Goal: Task Accomplishment & Management: Manage account settings

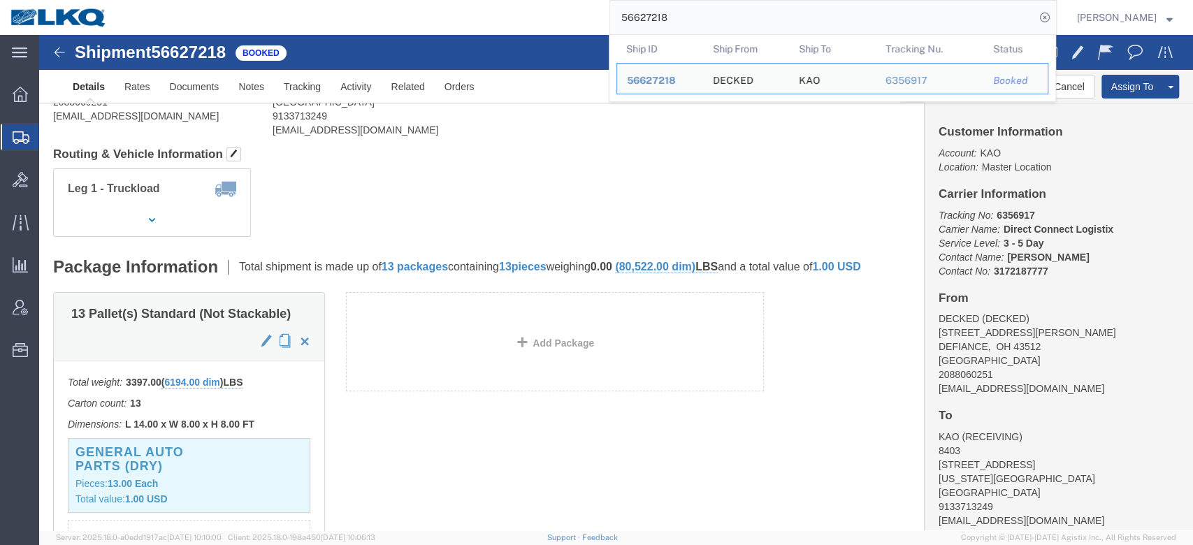
scroll to position [138, 0]
click at [0, 0] on span "Bid Groups" at bounding box center [0, 0] width 0 height 0
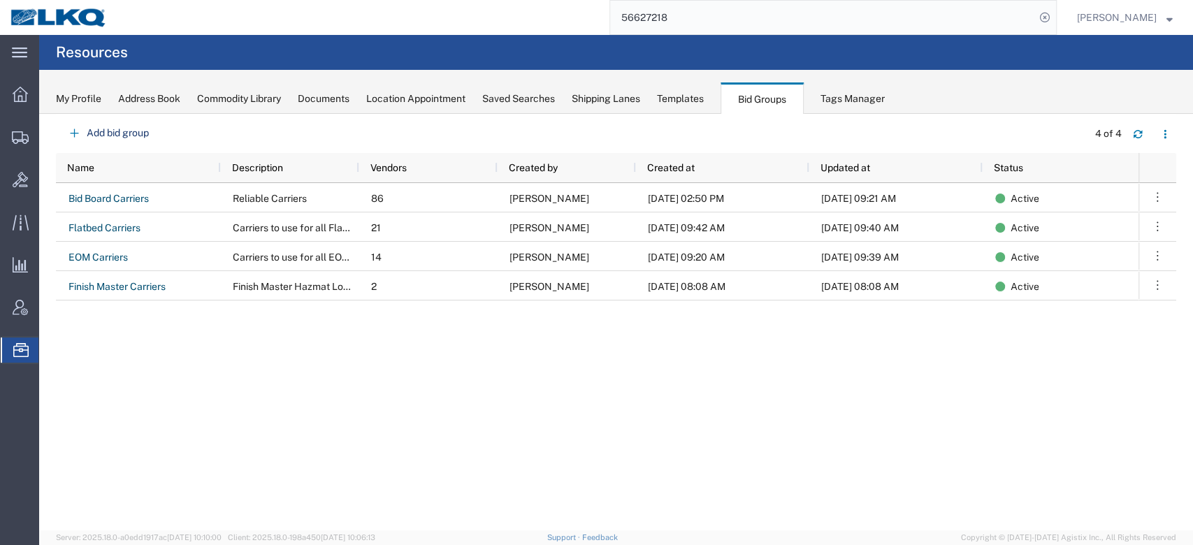
click at [593, 385] on div "Bid Board Carriers Reliable Carriers 86 Matt Harvey 08/04/2025, 02:50 PM 09/03/…" at bounding box center [597, 353] width 1083 height 340
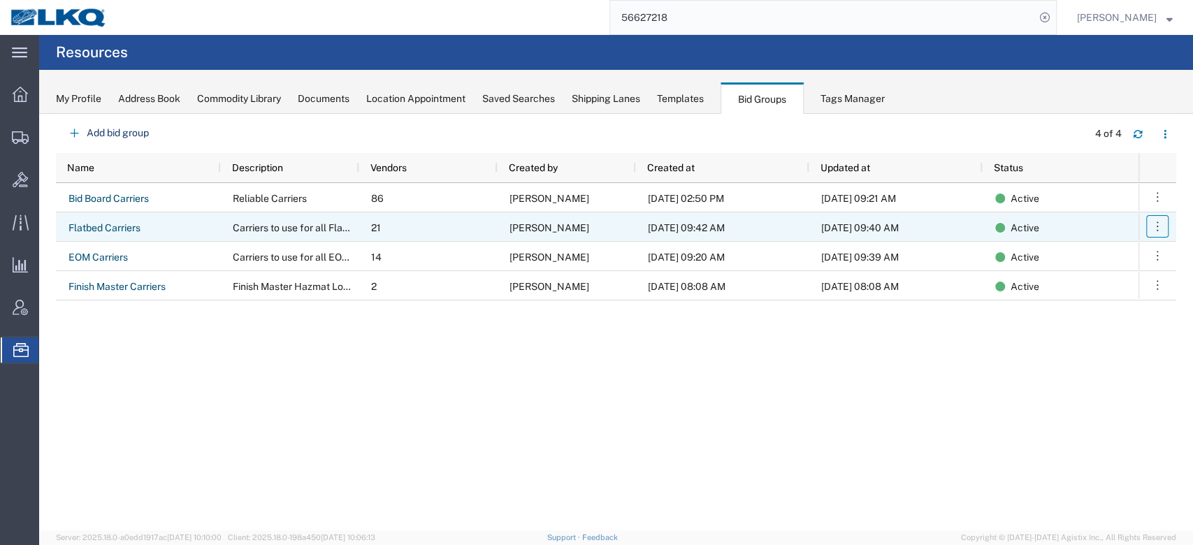
click at [1164, 226] on button "button" at bounding box center [1158, 226] width 22 height 22
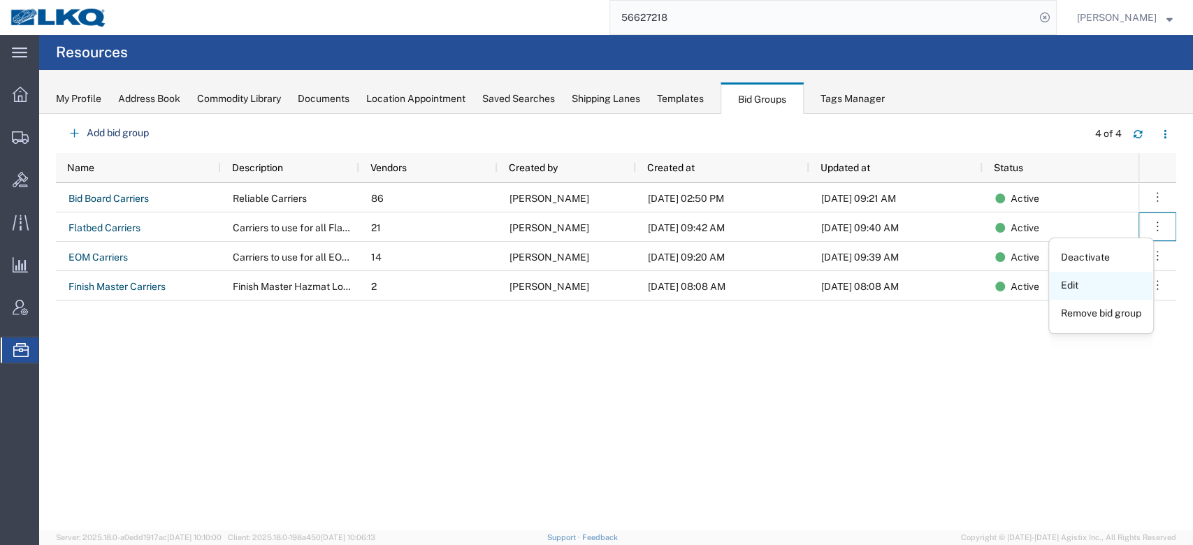
click at [1089, 282] on link "Edit" at bounding box center [1101, 285] width 103 height 25
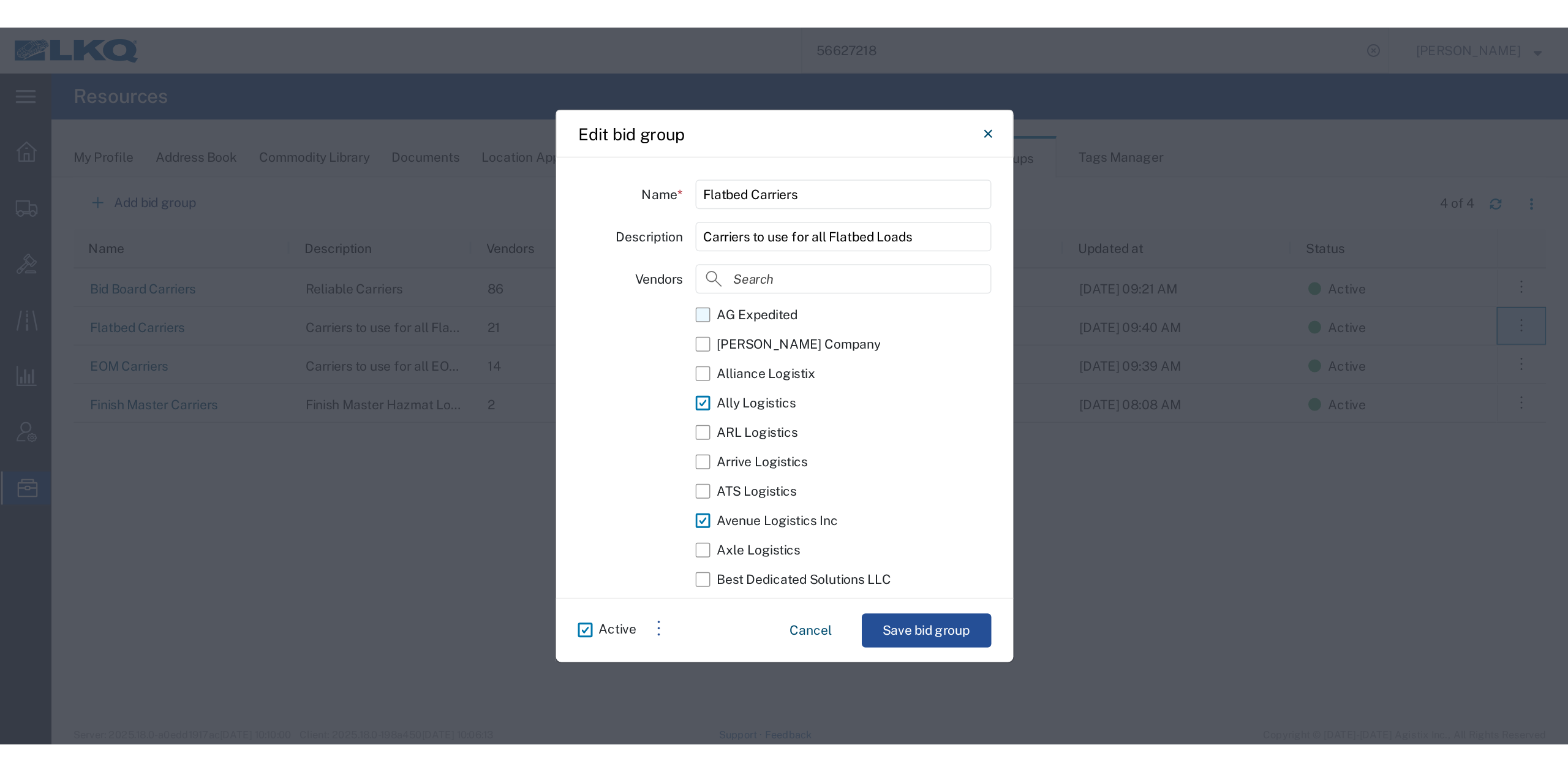
scroll to position [25, 0]
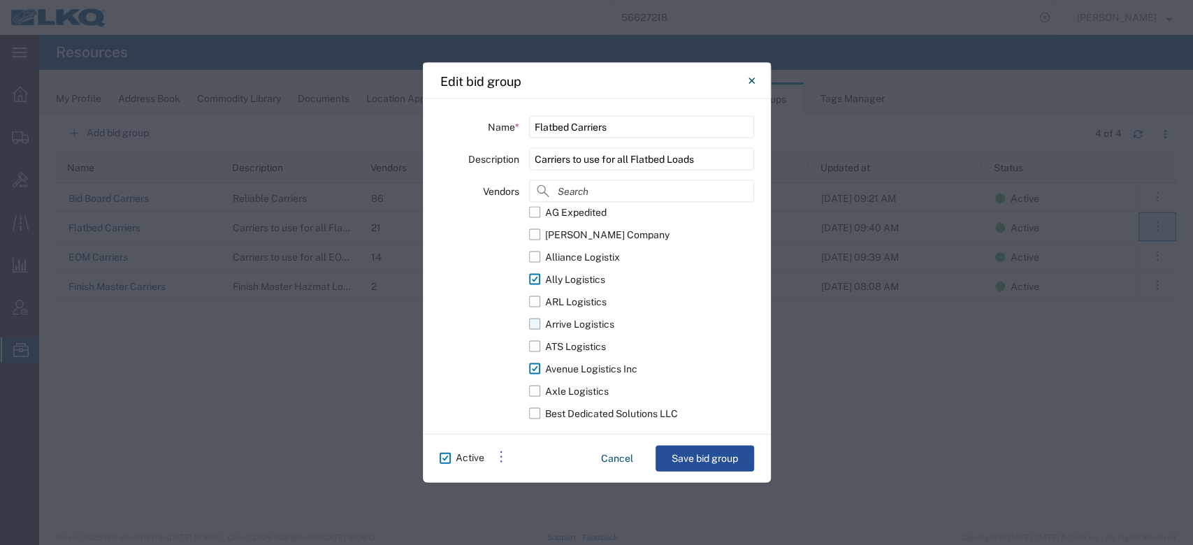
click at [537, 322] on label "Arrive Logistics" at bounding box center [641, 324] width 224 height 22
click at [0, 0] on input "Arrive Logistics" at bounding box center [0, 0] width 0 height 0
click at [708, 455] on button "Save bid group" at bounding box center [705, 459] width 99 height 26
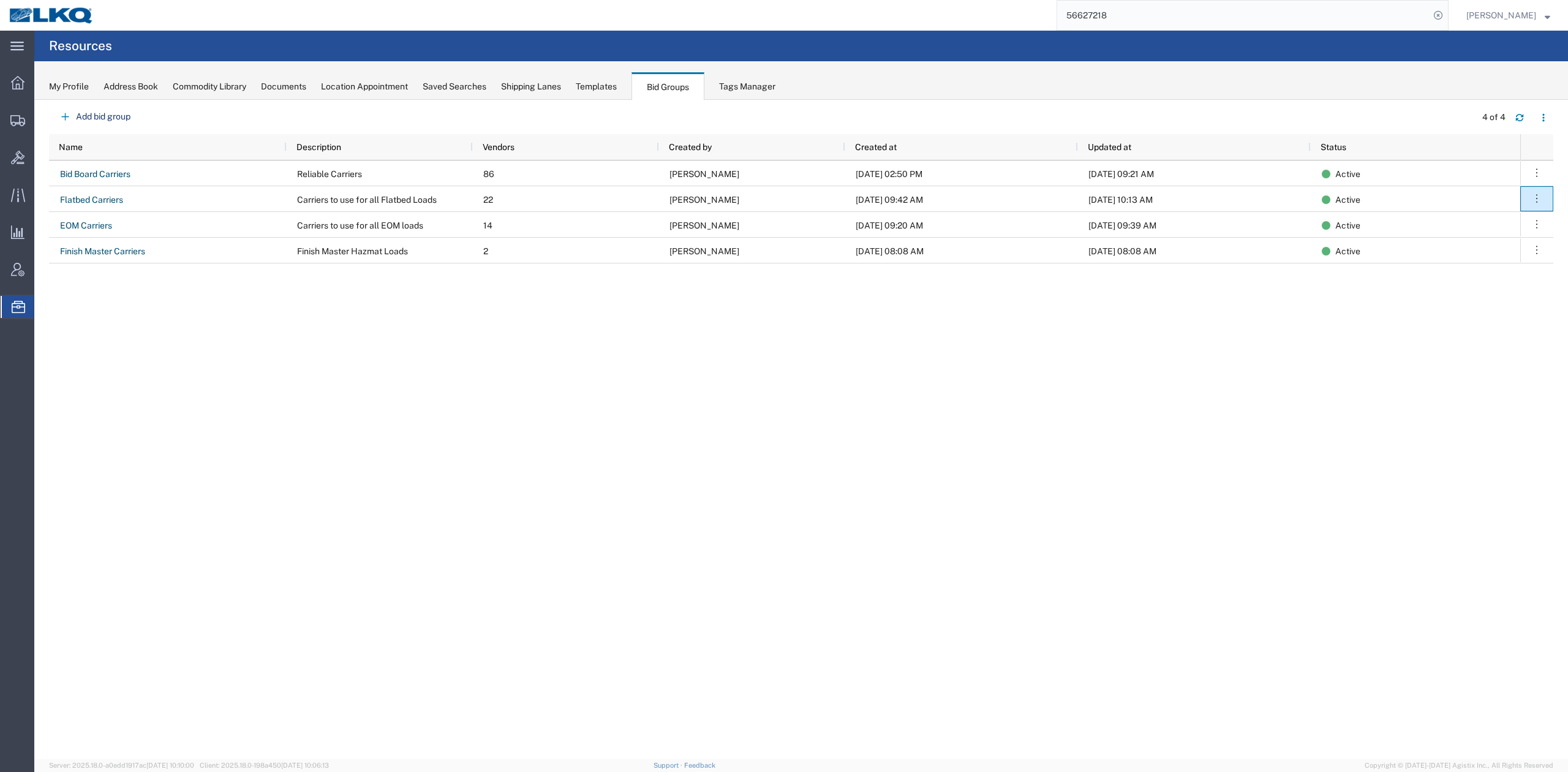
click at [1045, 24] on input "56627218" at bounding box center [1243, 16] width 372 height 30
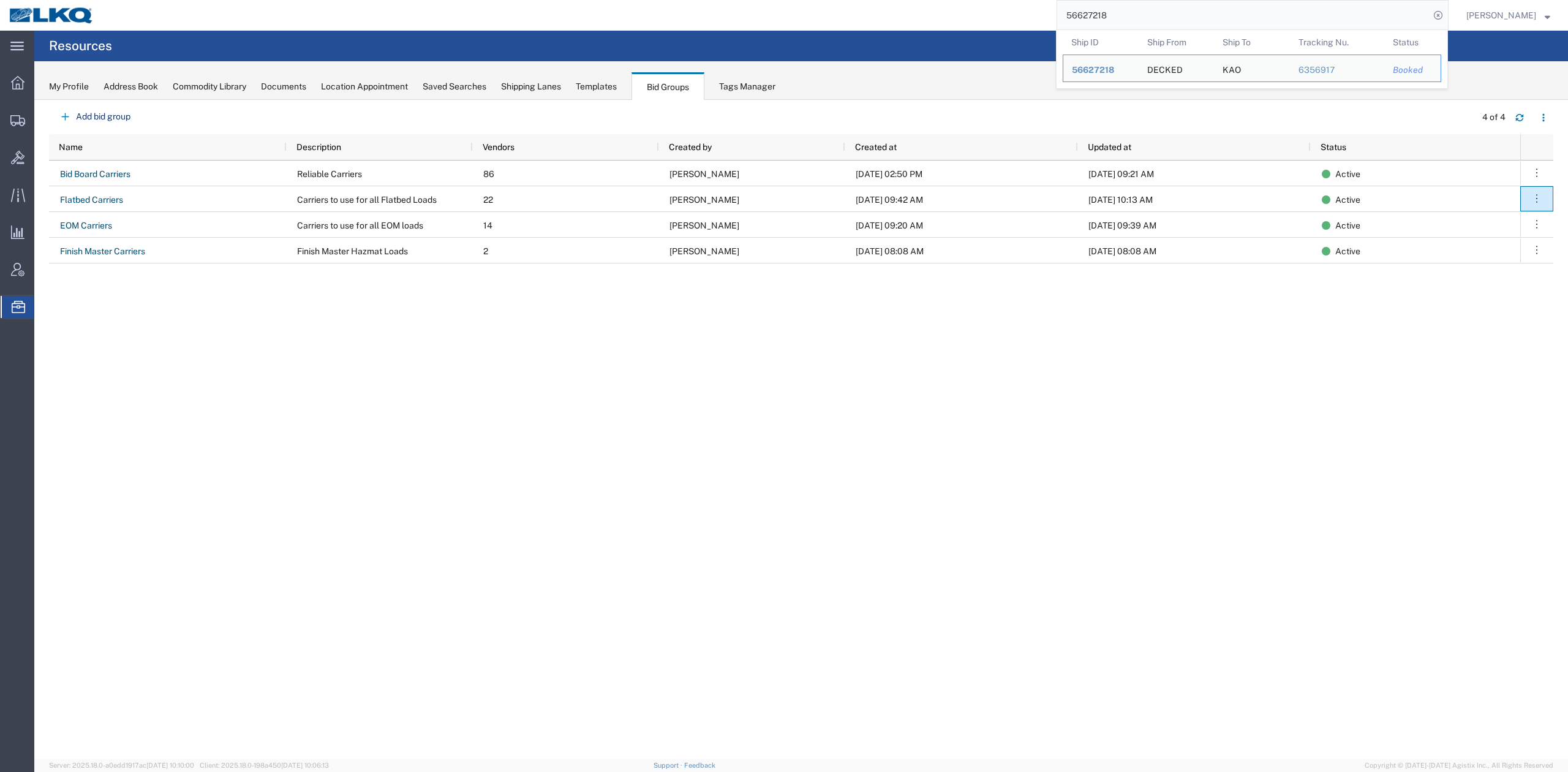
click at [1045, 24] on input "56627218" at bounding box center [1243, 16] width 372 height 30
paste input "63754"
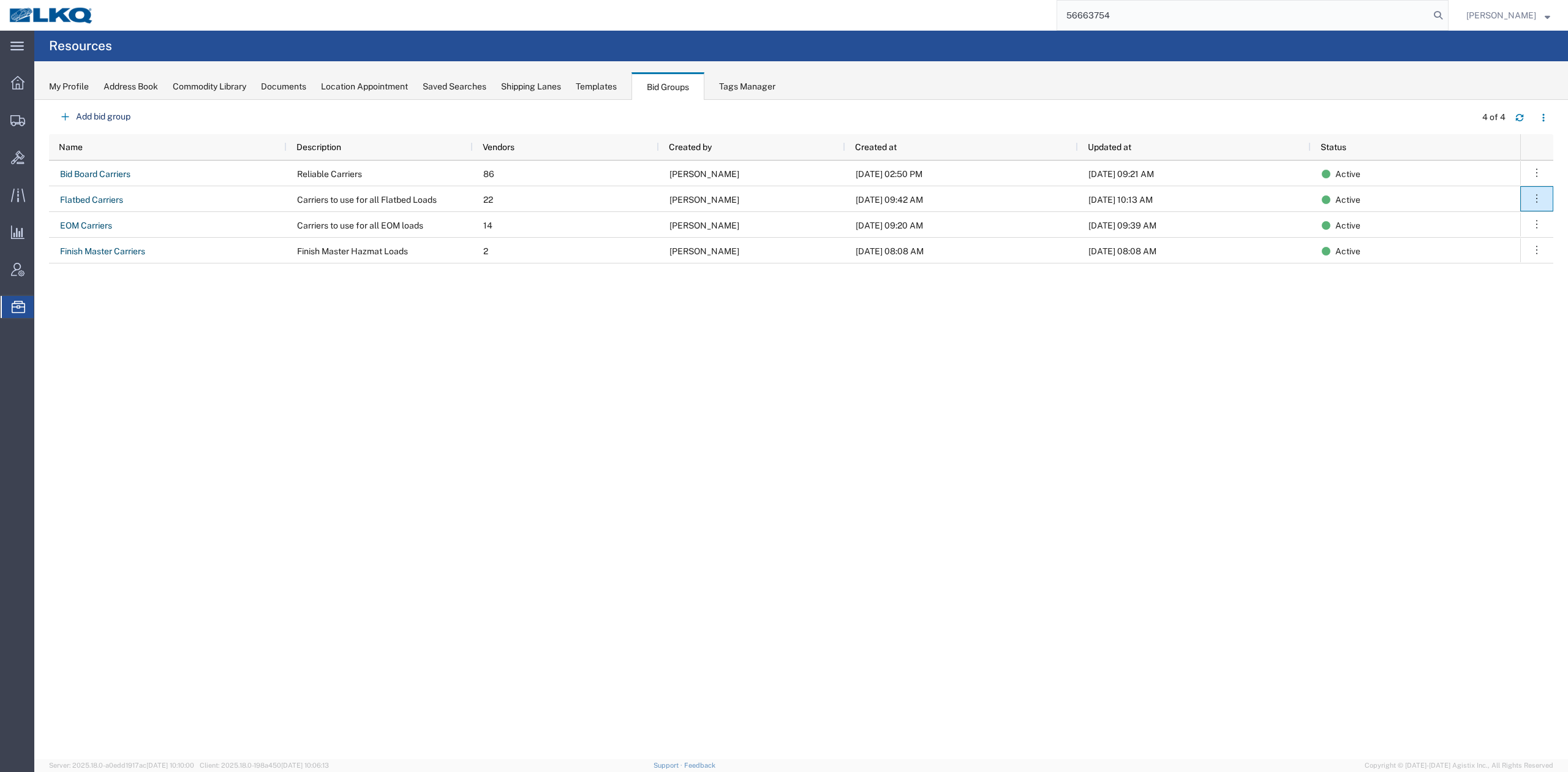
click at [1045, 15] on icon at bounding box center [1438, 16] width 18 height 18
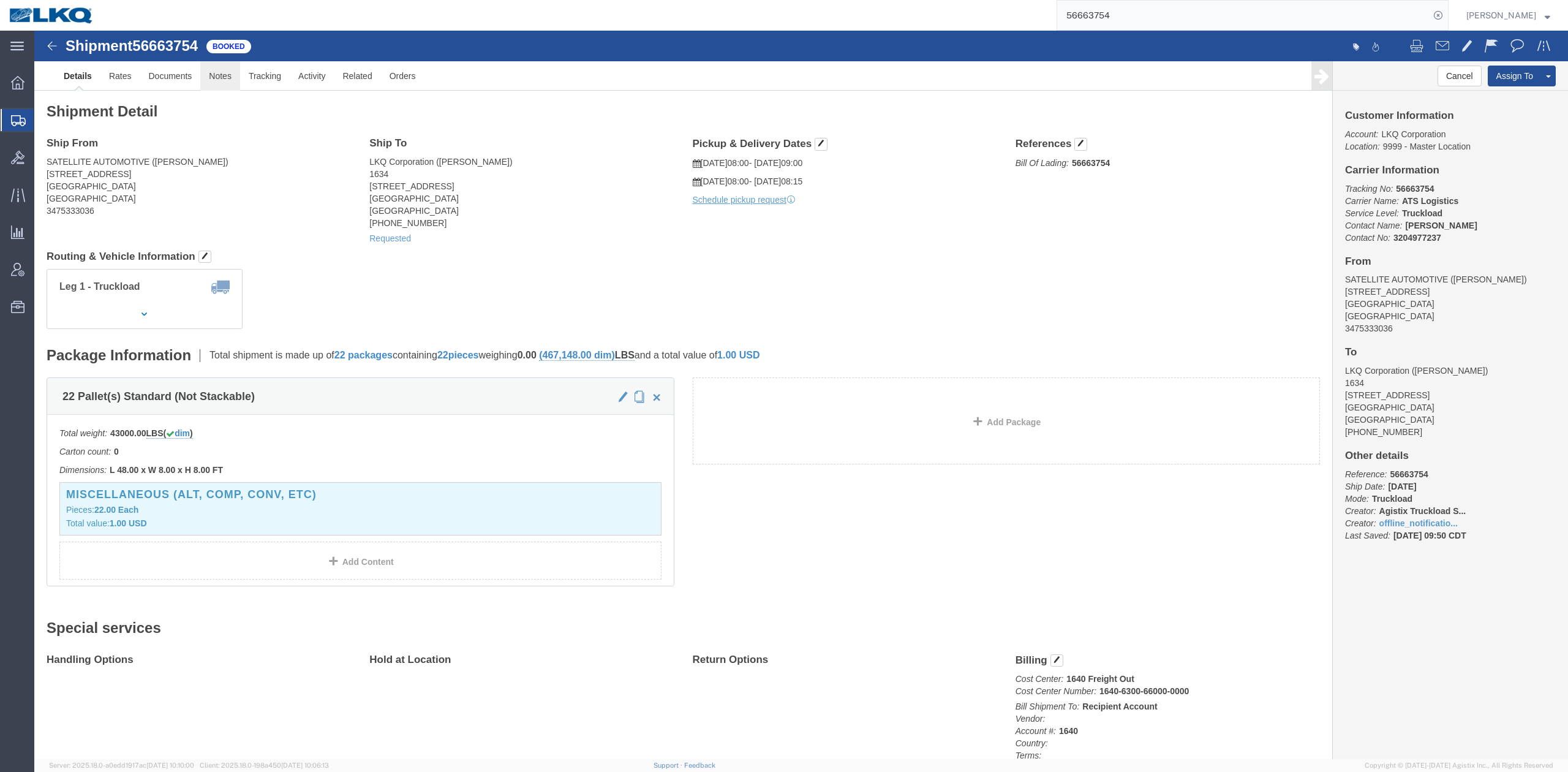
click link "Notes"
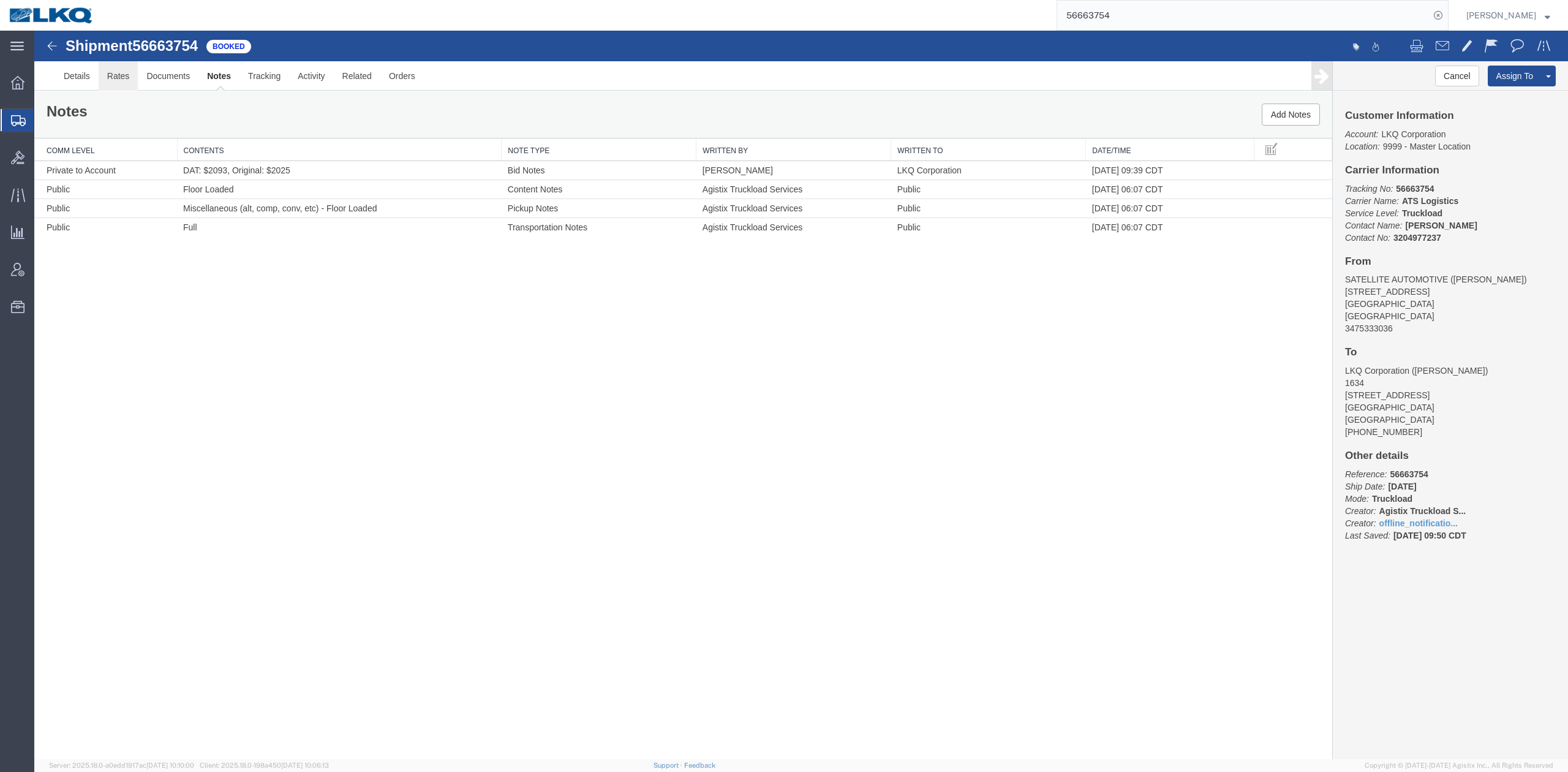
click at [118, 76] on link "Rates" at bounding box center [118, 76] width 39 height 30
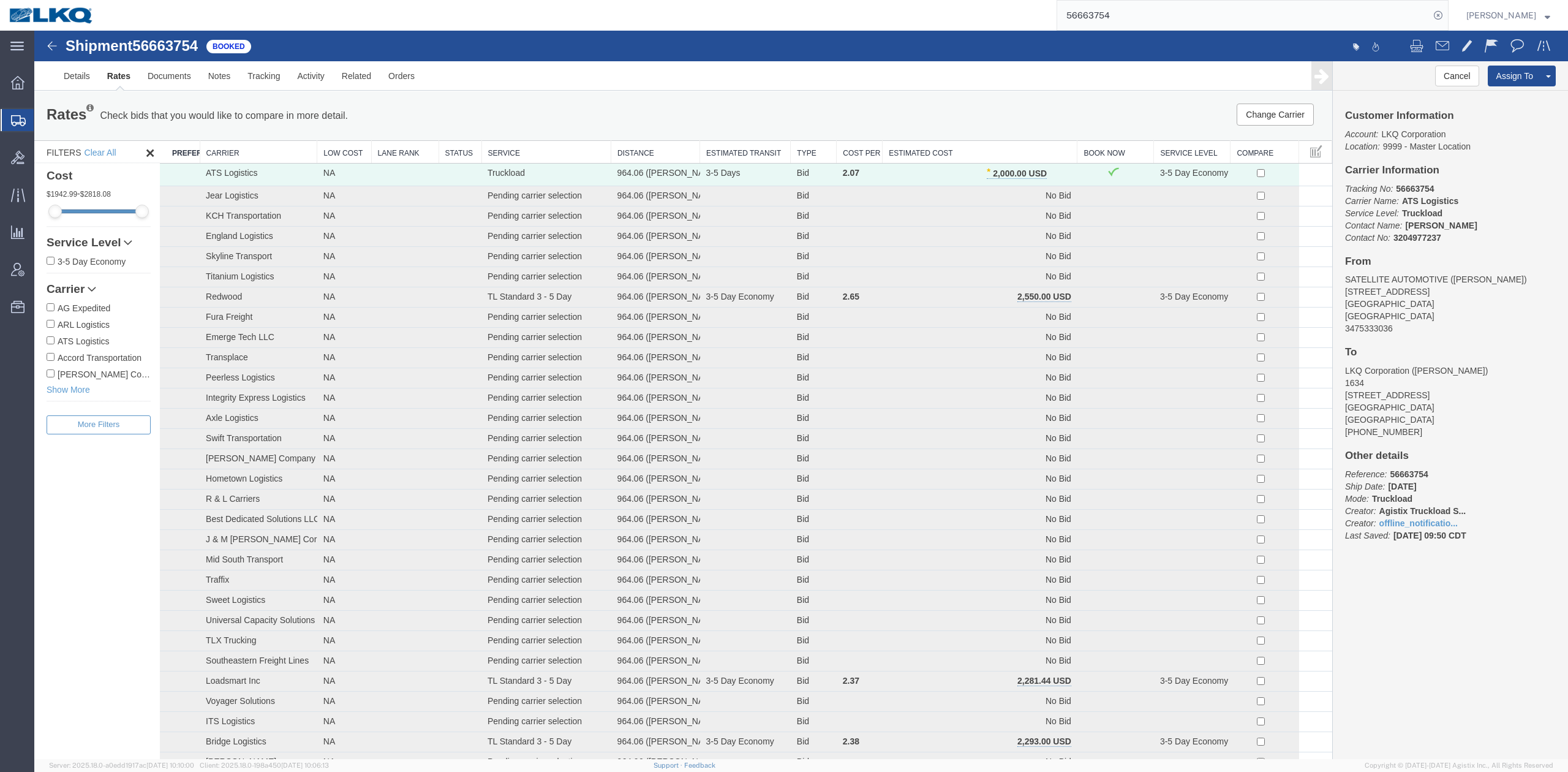
click at [1045, 18] on input "56663754" at bounding box center [1243, 16] width 372 height 30
click at [1045, 8] on icon at bounding box center [1438, 16] width 18 height 18
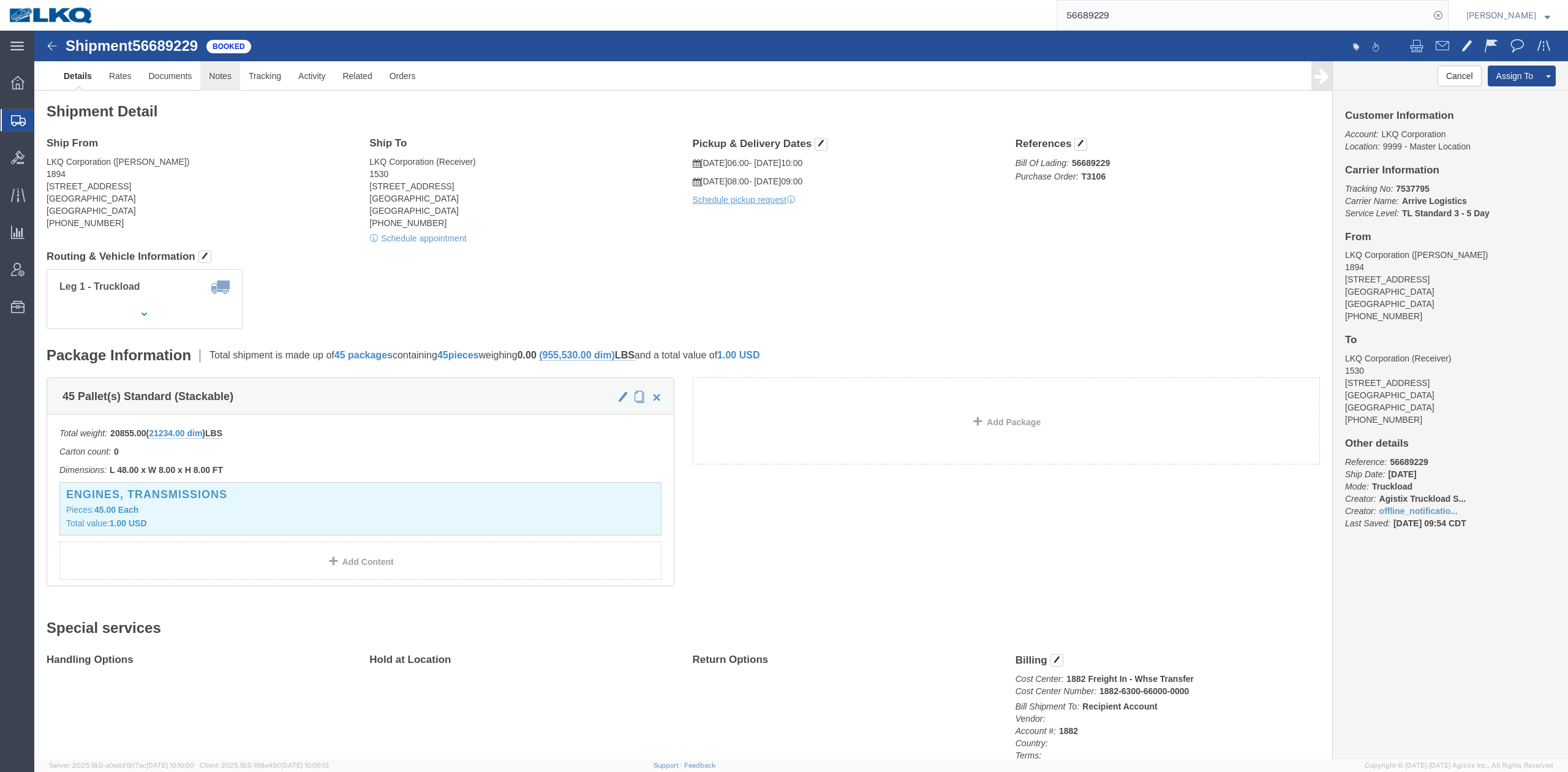
drag, startPoint x: 187, startPoint y: 44, endPoint x: 201, endPoint y: 55, distance: 17.8
click link "Notes"
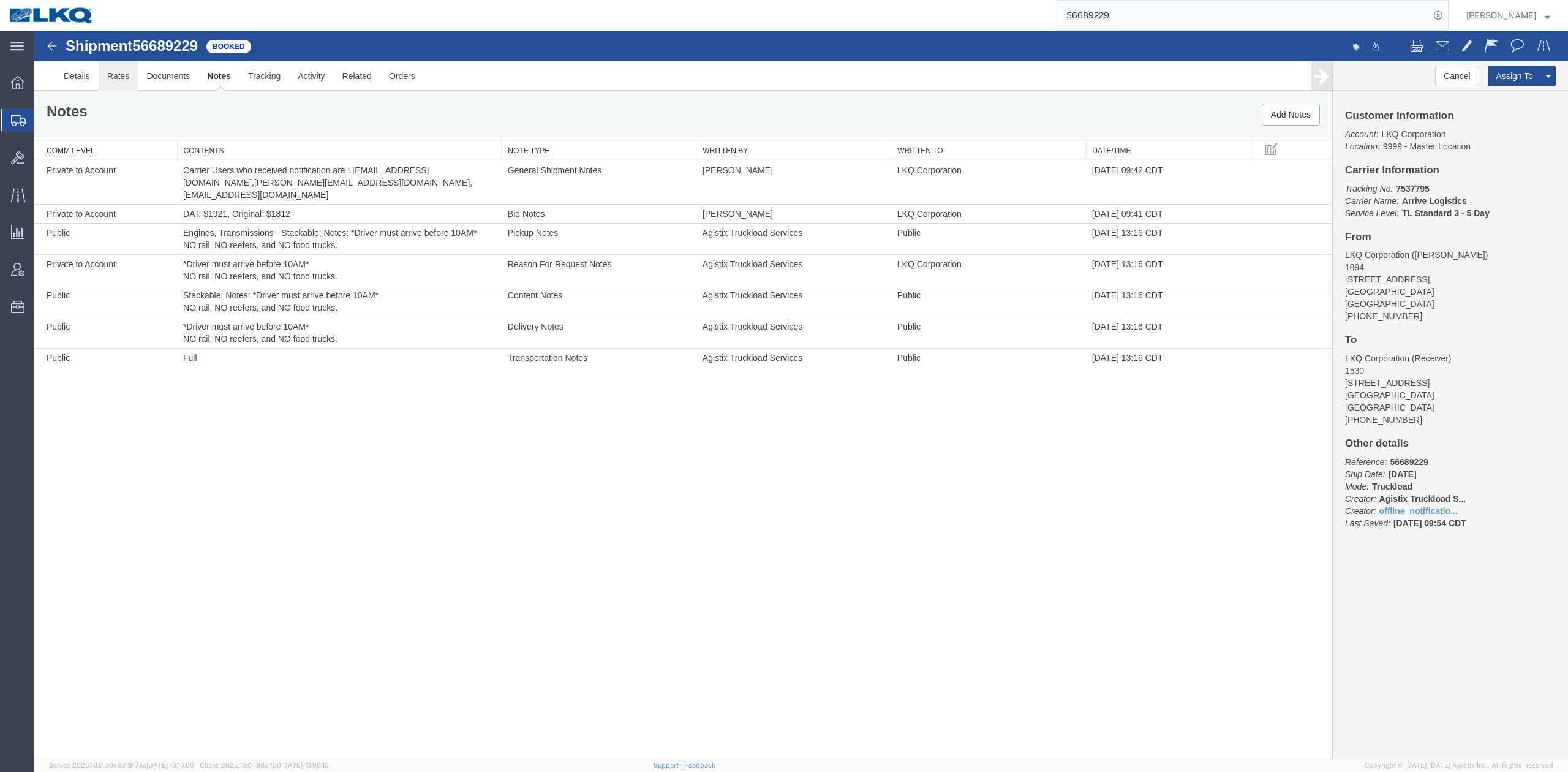
click at [123, 76] on link "Rates" at bounding box center [118, 76] width 39 height 30
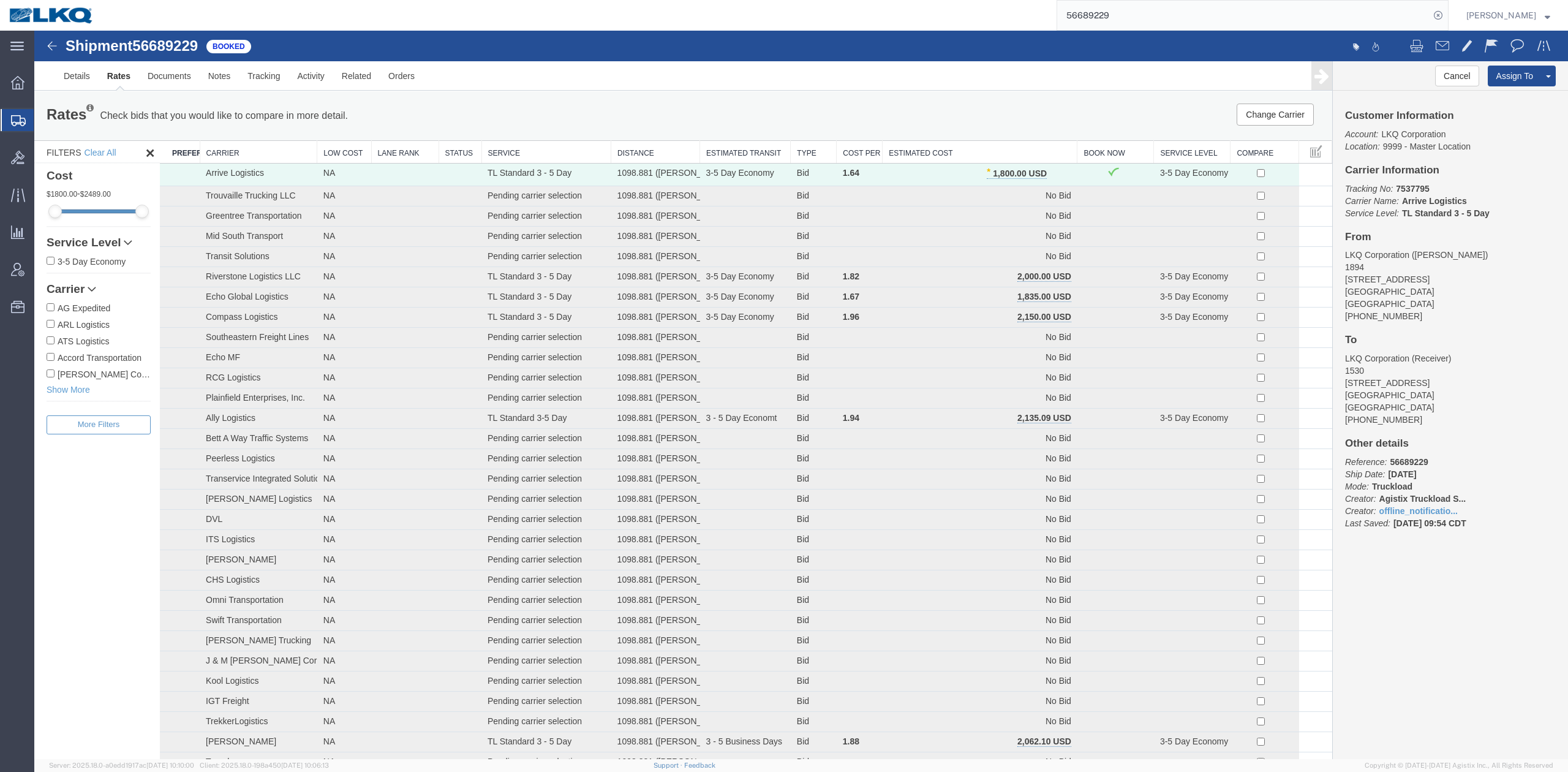
click at [1045, 11] on input "56689229" at bounding box center [1243, 16] width 372 height 30
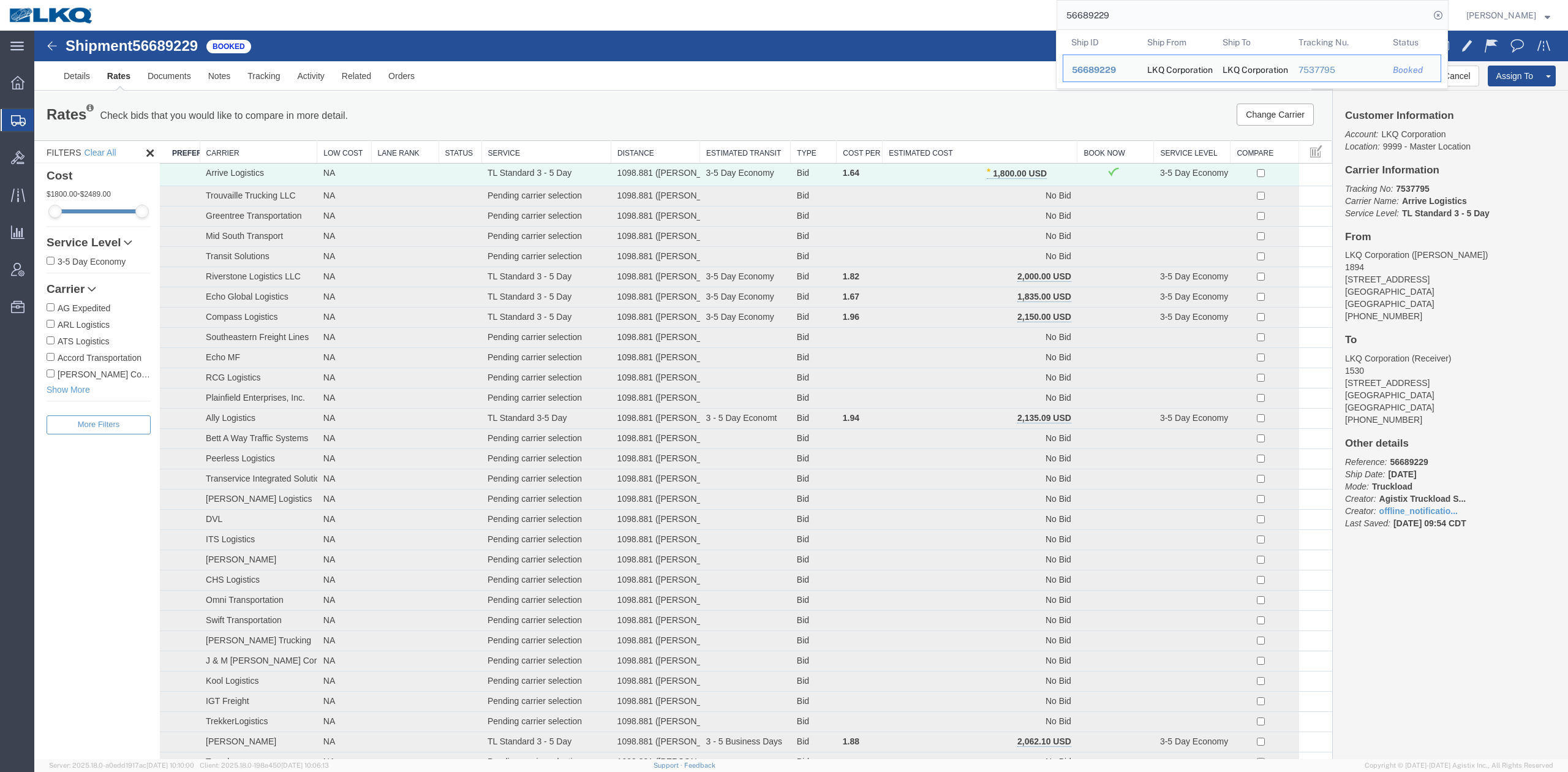
click at [1045, 11] on input "56689229" at bounding box center [1243, 16] width 372 height 30
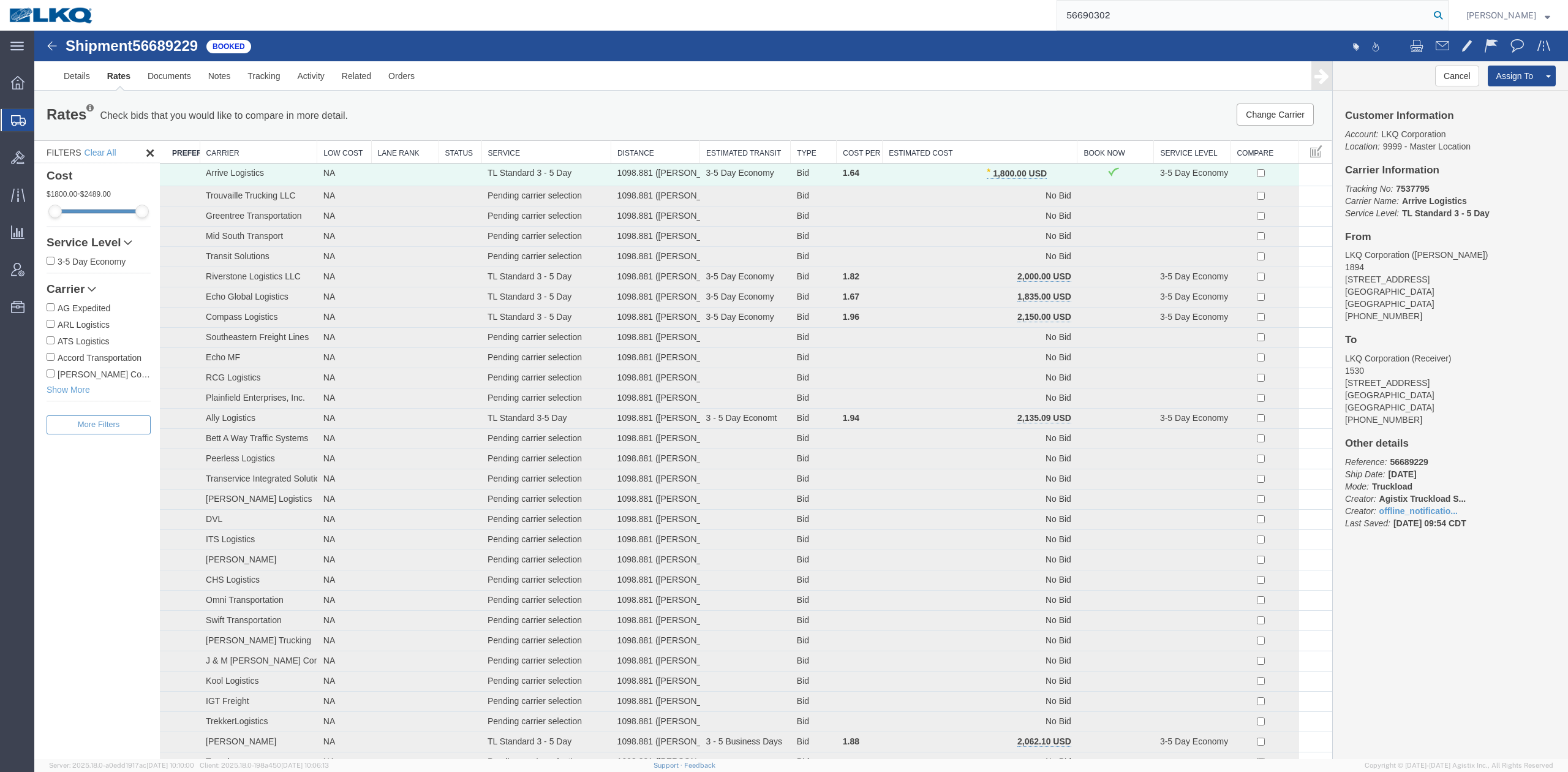
click at [1045, 18] on icon at bounding box center [1438, 16] width 18 height 18
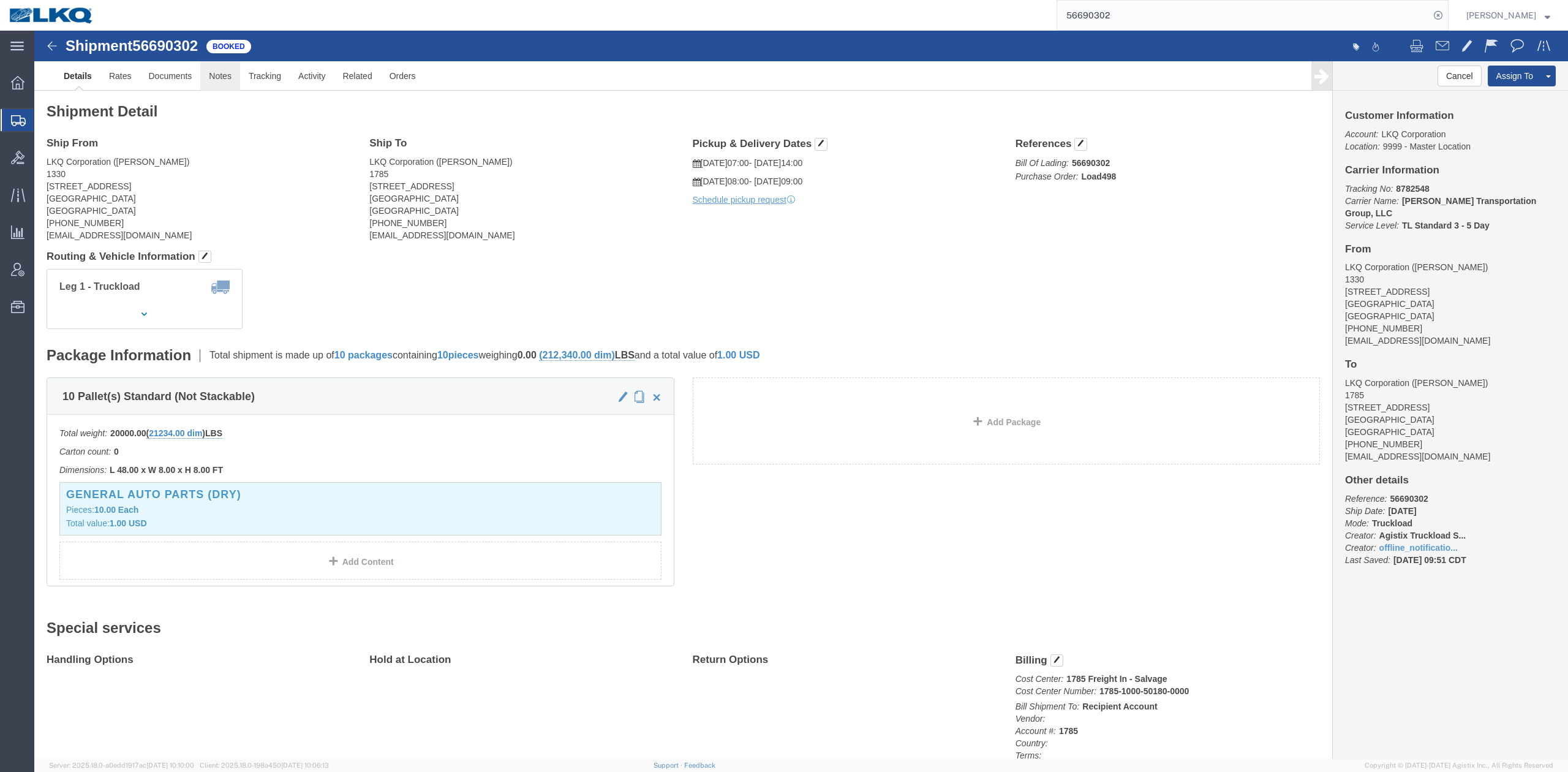
click link "Notes"
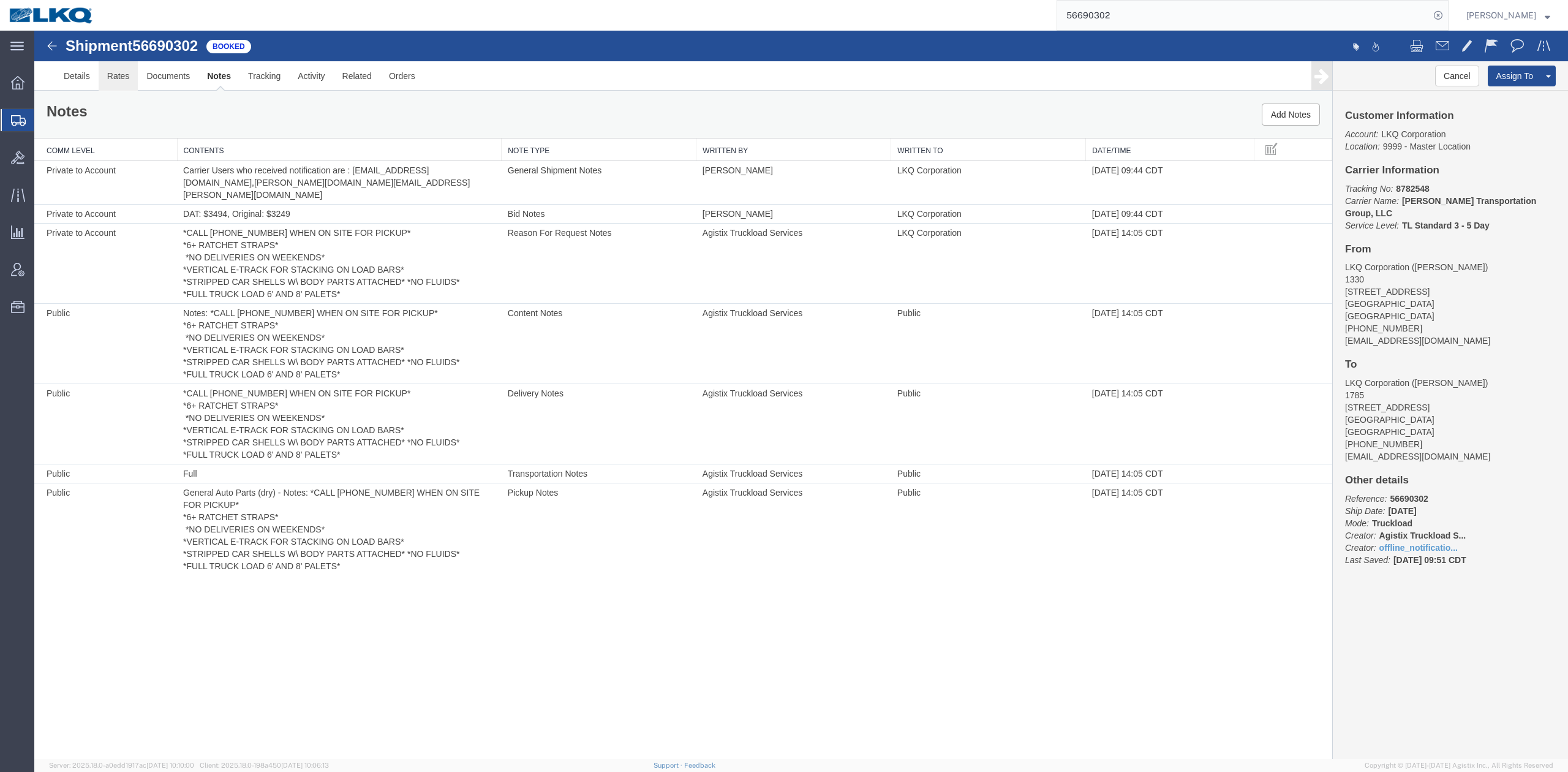
click at [126, 74] on link "Rates" at bounding box center [118, 76] width 39 height 30
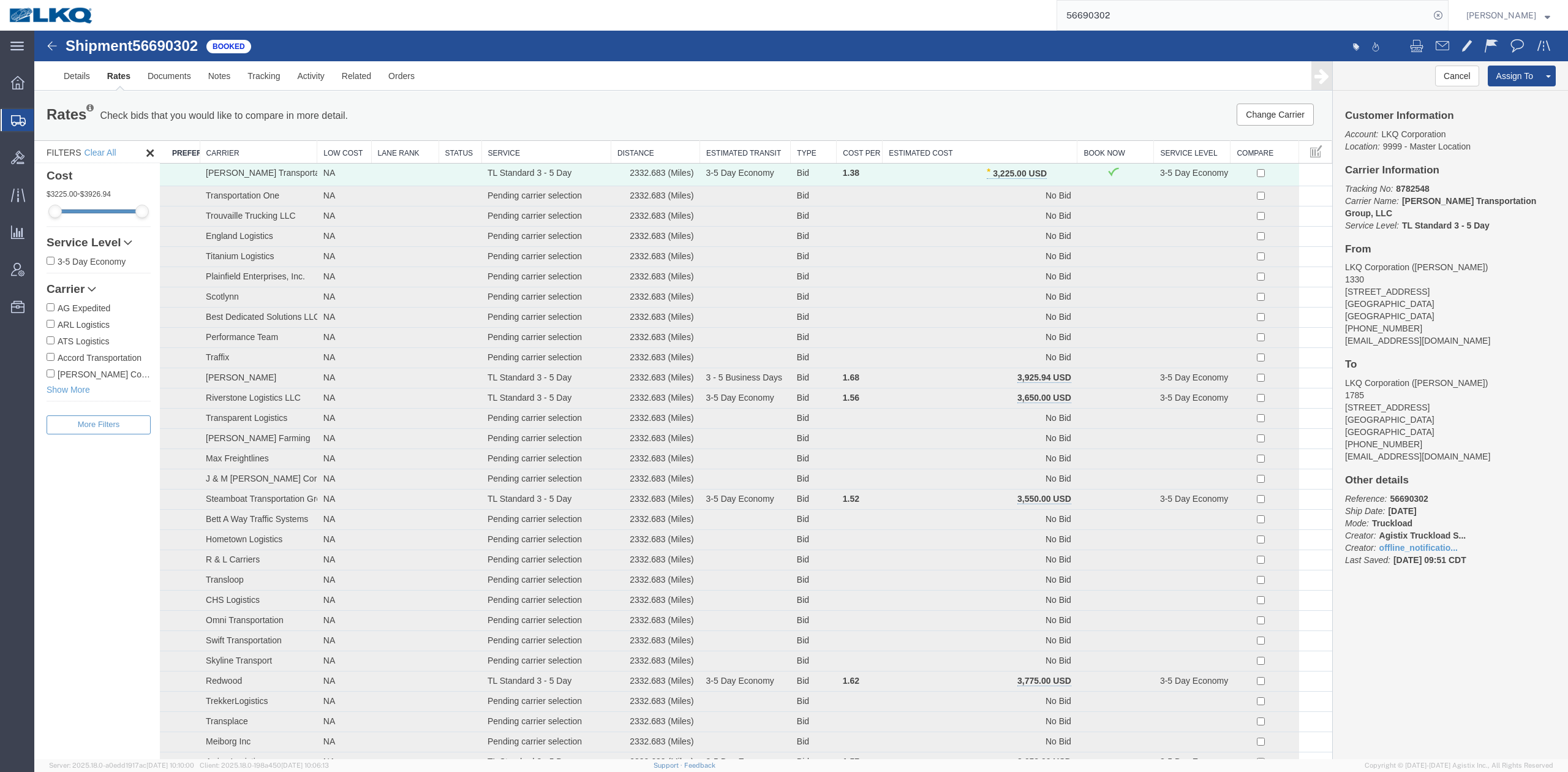
click at [1045, 13] on input "56690302" at bounding box center [1243, 16] width 372 height 30
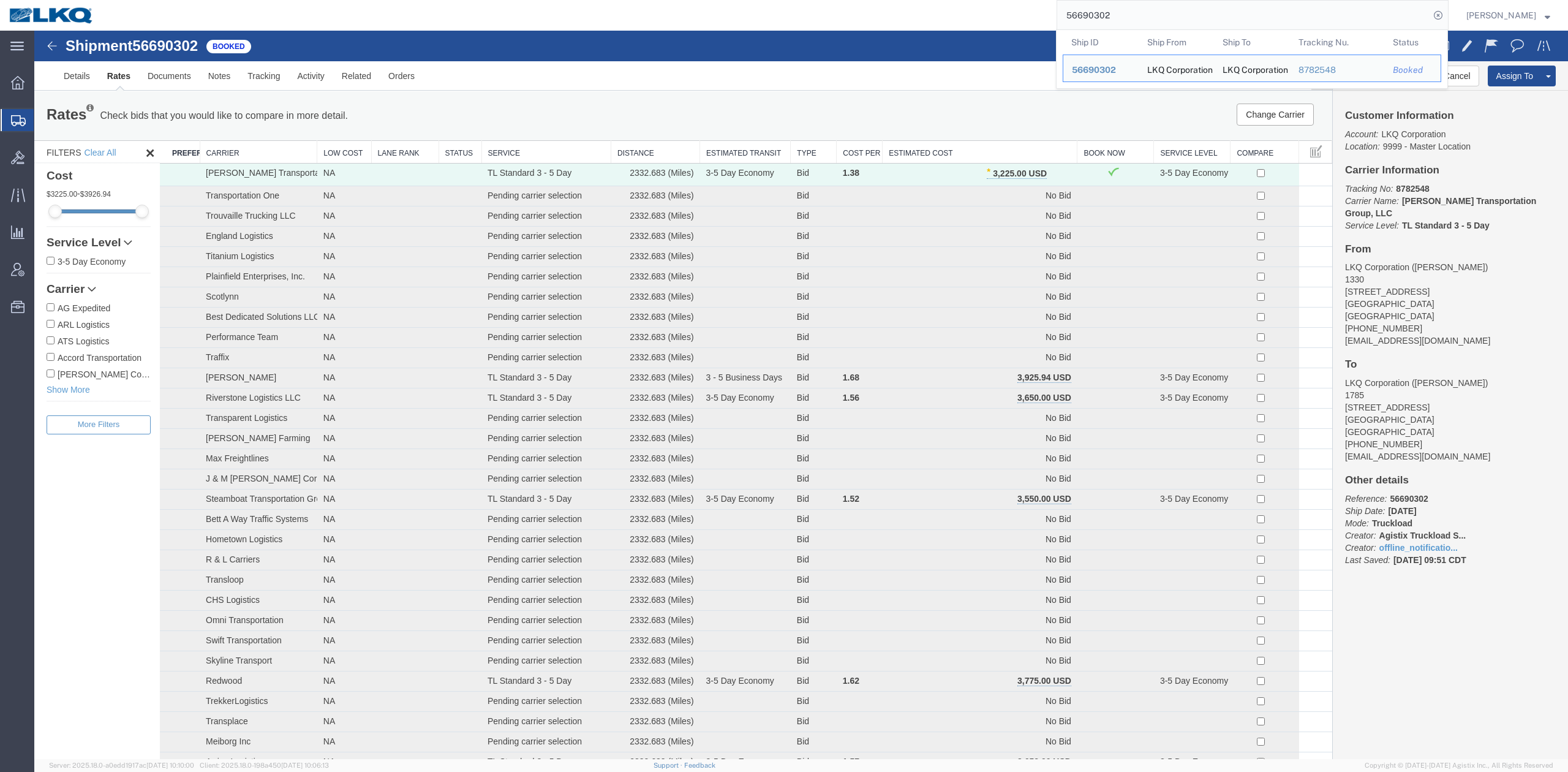
paste input "700558"
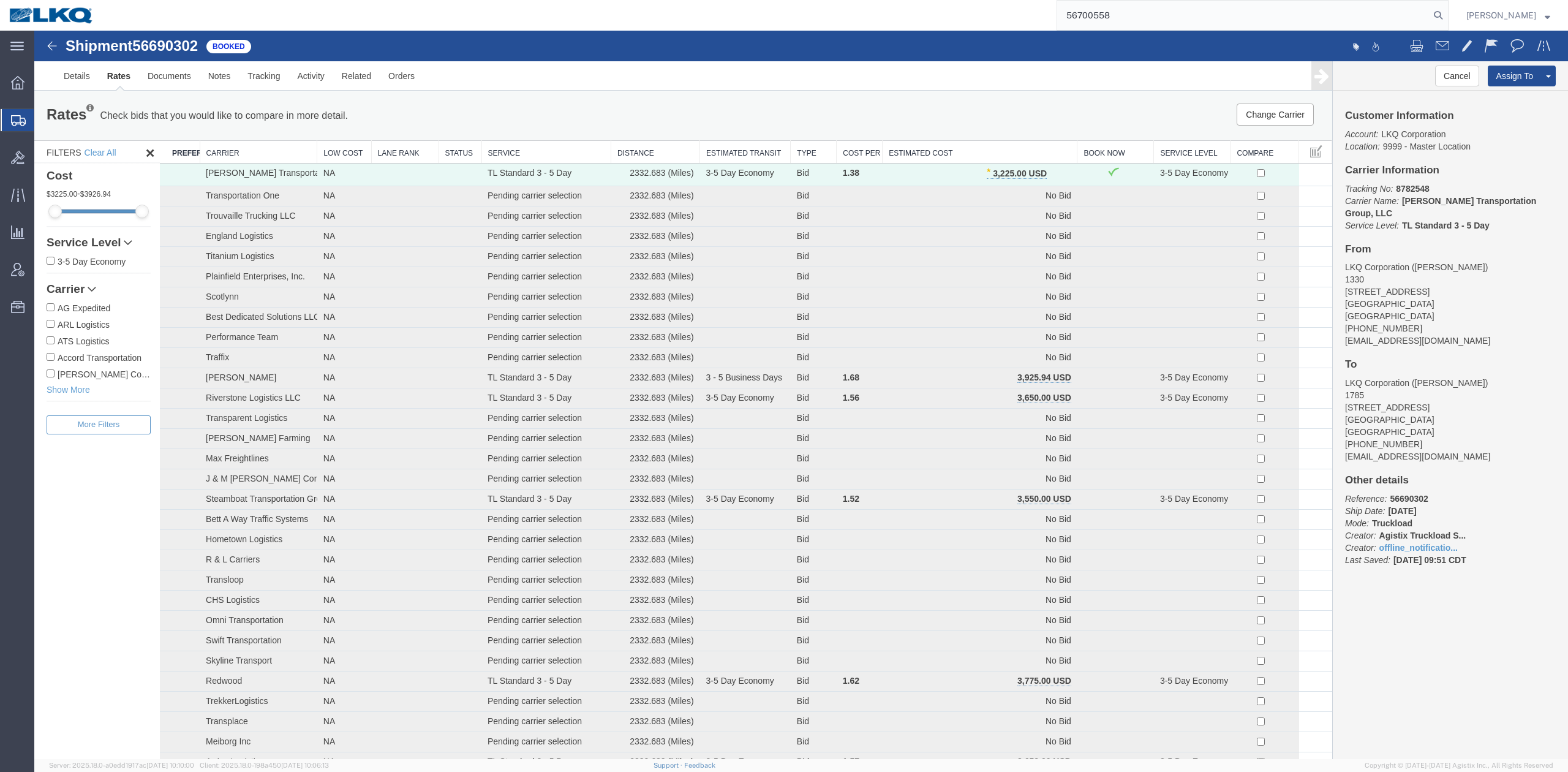
click at [1045, 8] on input "56700558" at bounding box center [1243, 16] width 372 height 30
click at [1045, 12] on input "56700558" at bounding box center [1243, 16] width 372 height 30
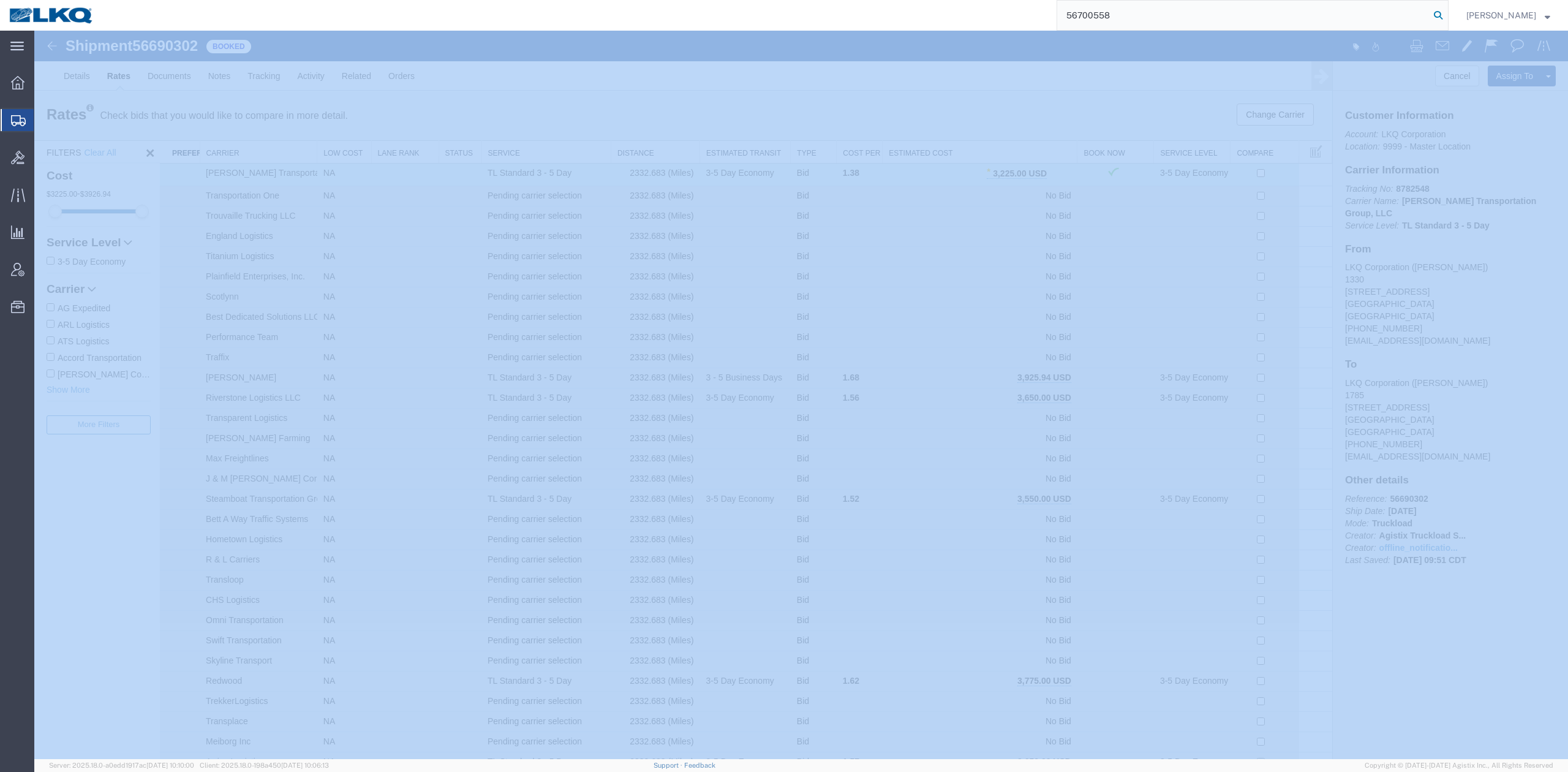
click at [1045, 13] on icon at bounding box center [1438, 16] width 18 height 18
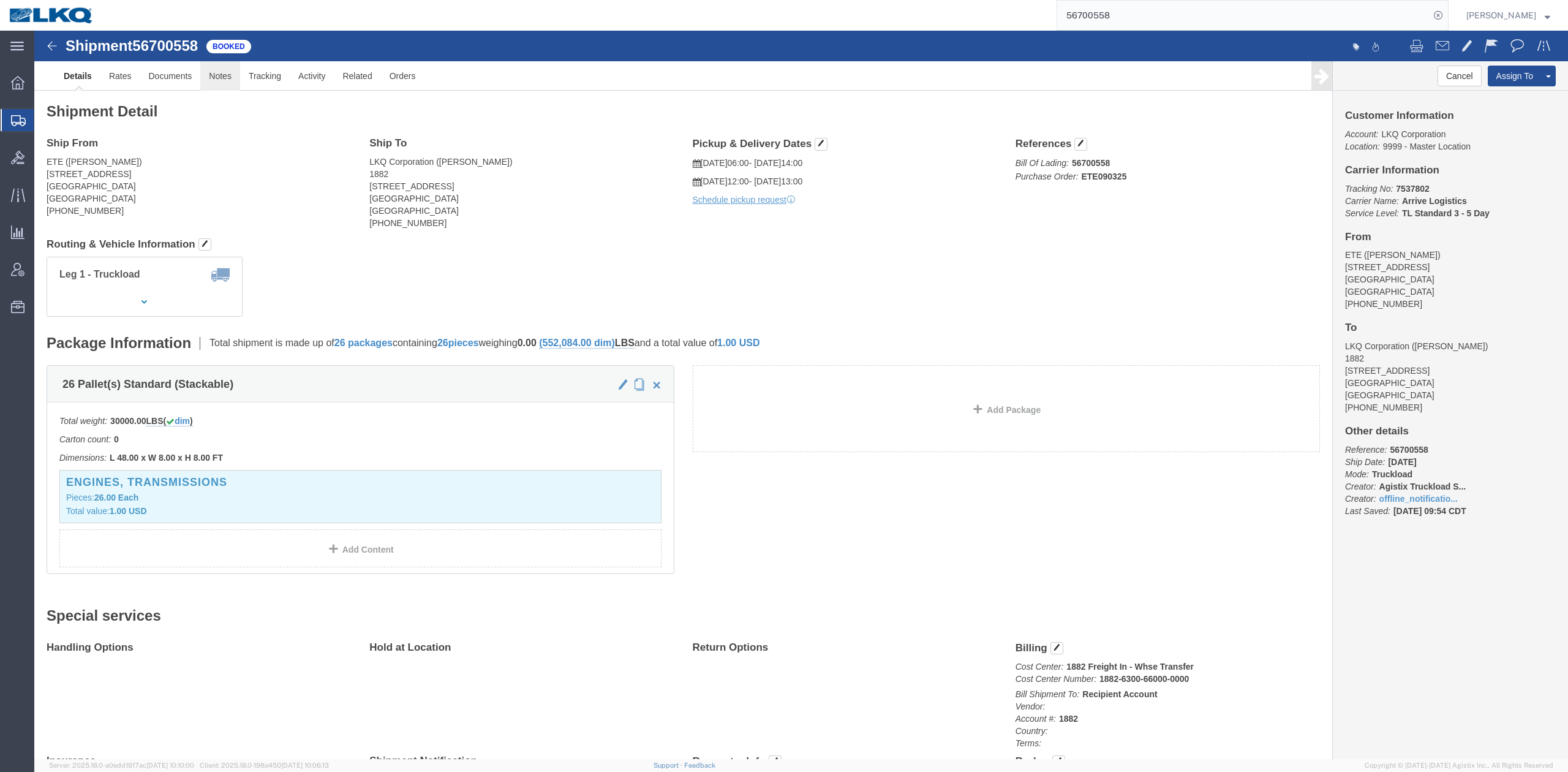
drag, startPoint x: 187, startPoint y: 48, endPoint x: 104, endPoint y: 43, distance: 83.2
click link "Notes"
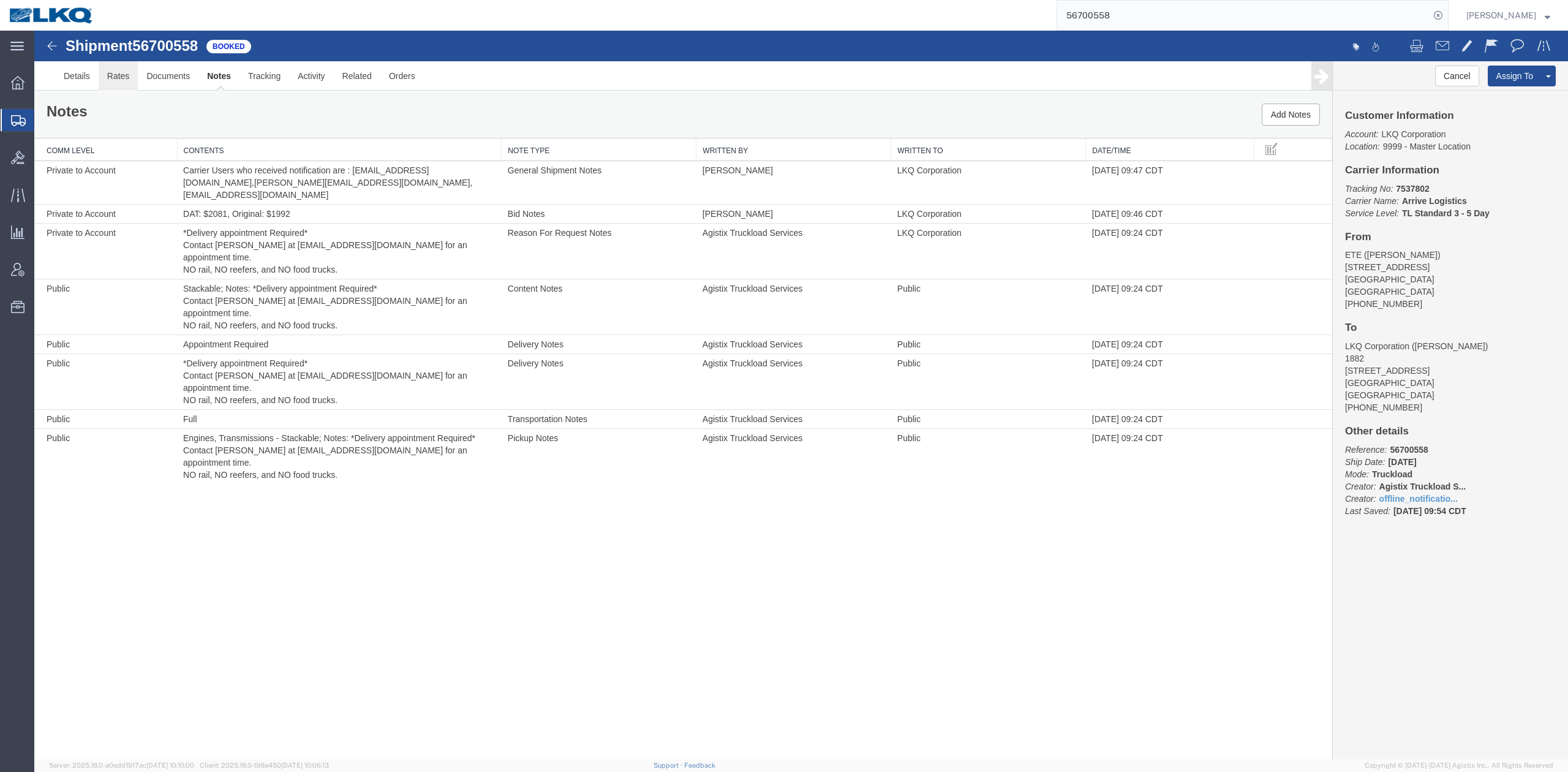
click at [120, 74] on link "Rates" at bounding box center [118, 76] width 39 height 30
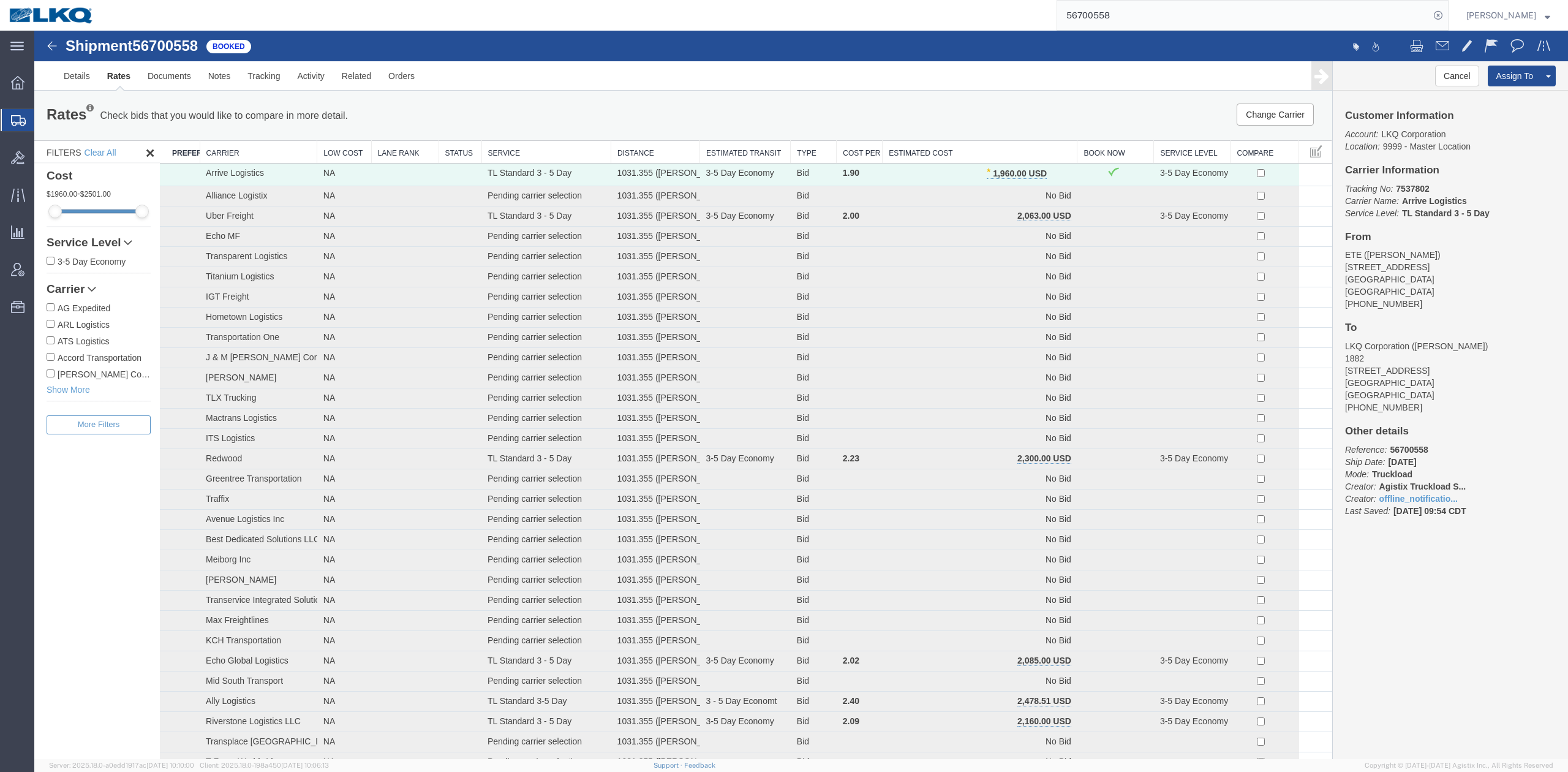
click at [1045, 21] on input "56700558" at bounding box center [1243, 16] width 372 height 30
click at [1045, 13] on icon at bounding box center [1438, 16] width 18 height 18
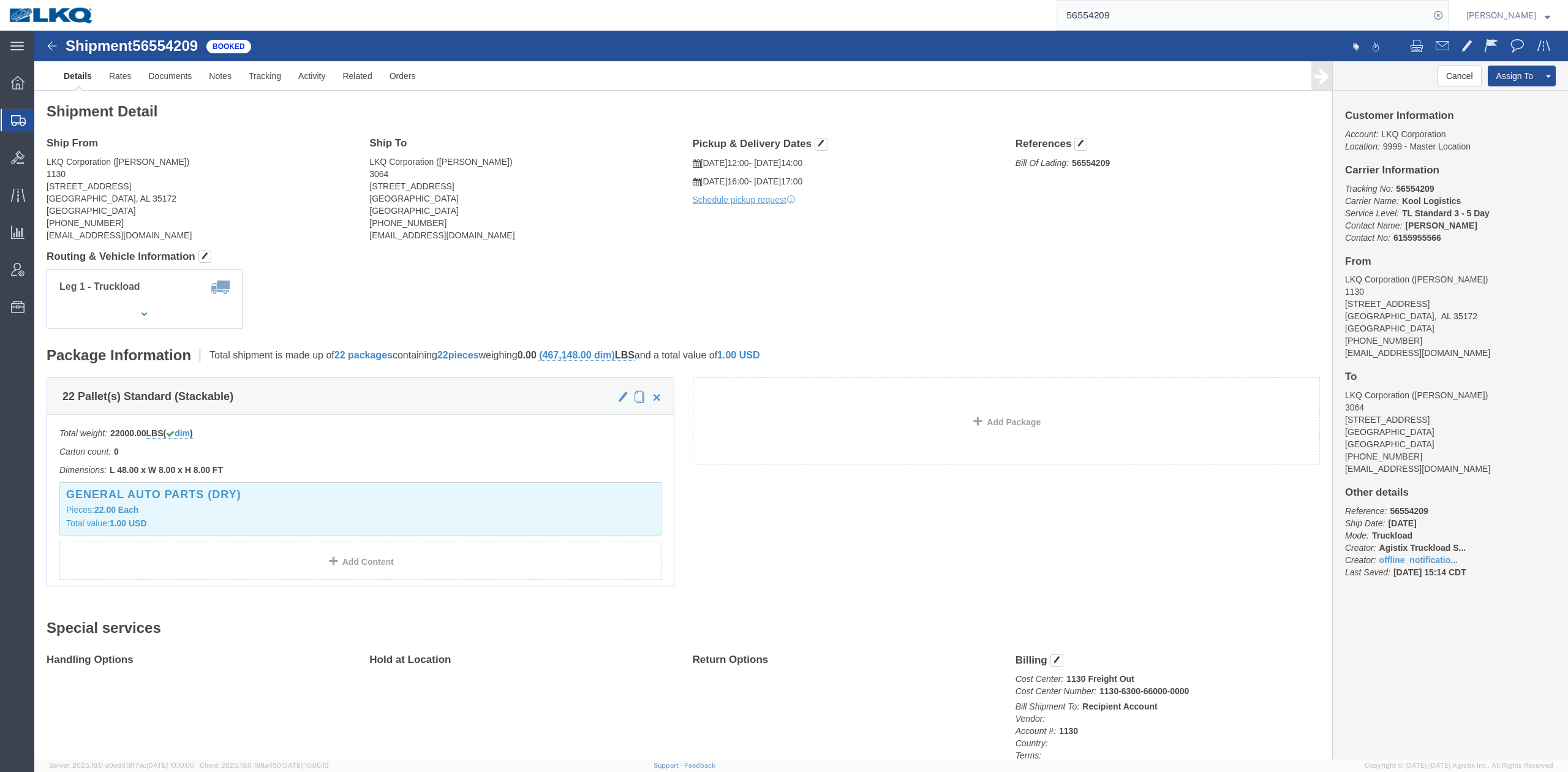
click at [1045, 22] on input "56554209" at bounding box center [1243, 16] width 372 height 30
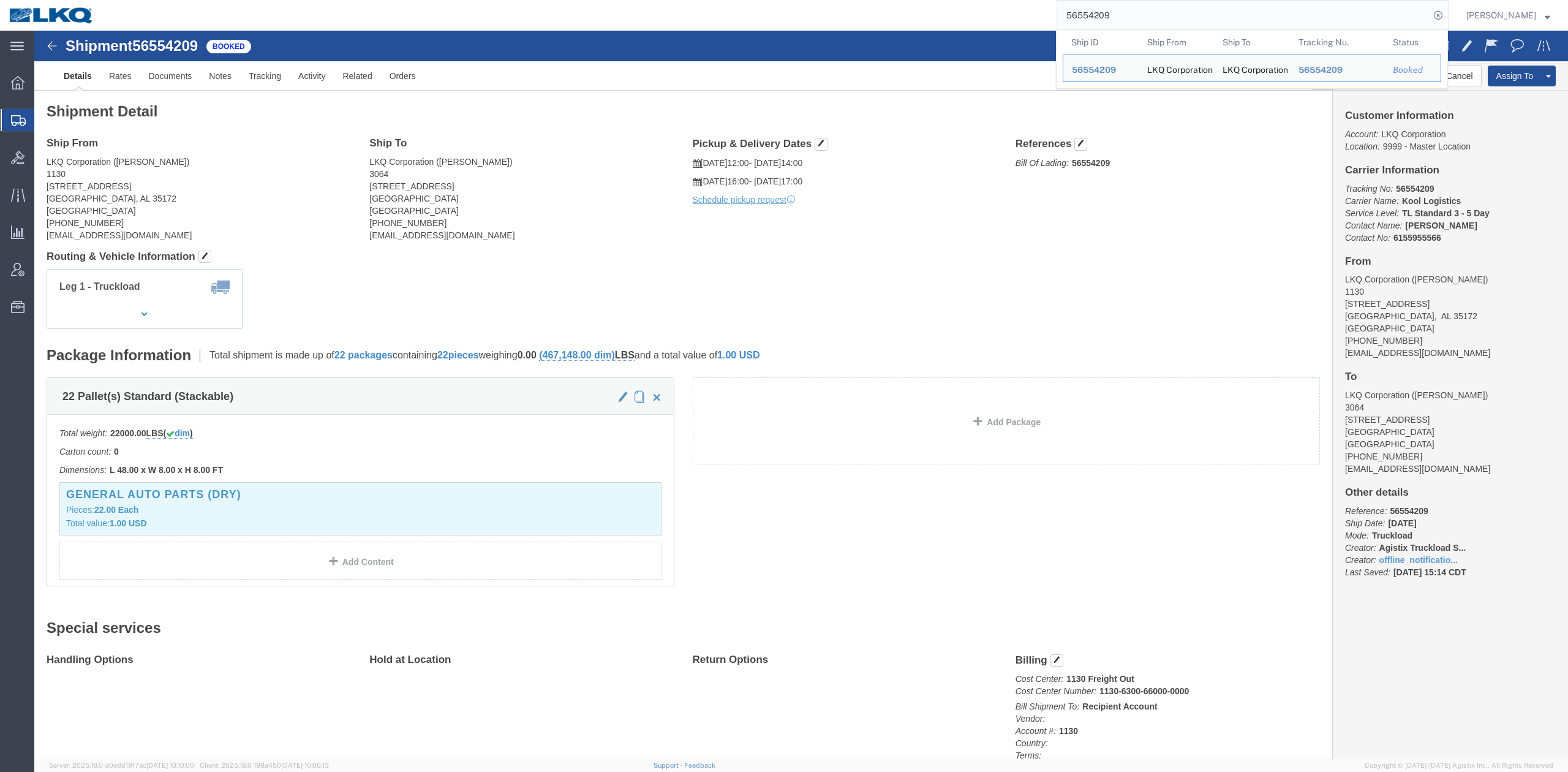
click at [1045, 22] on input "56554209" at bounding box center [1243, 16] width 372 height 30
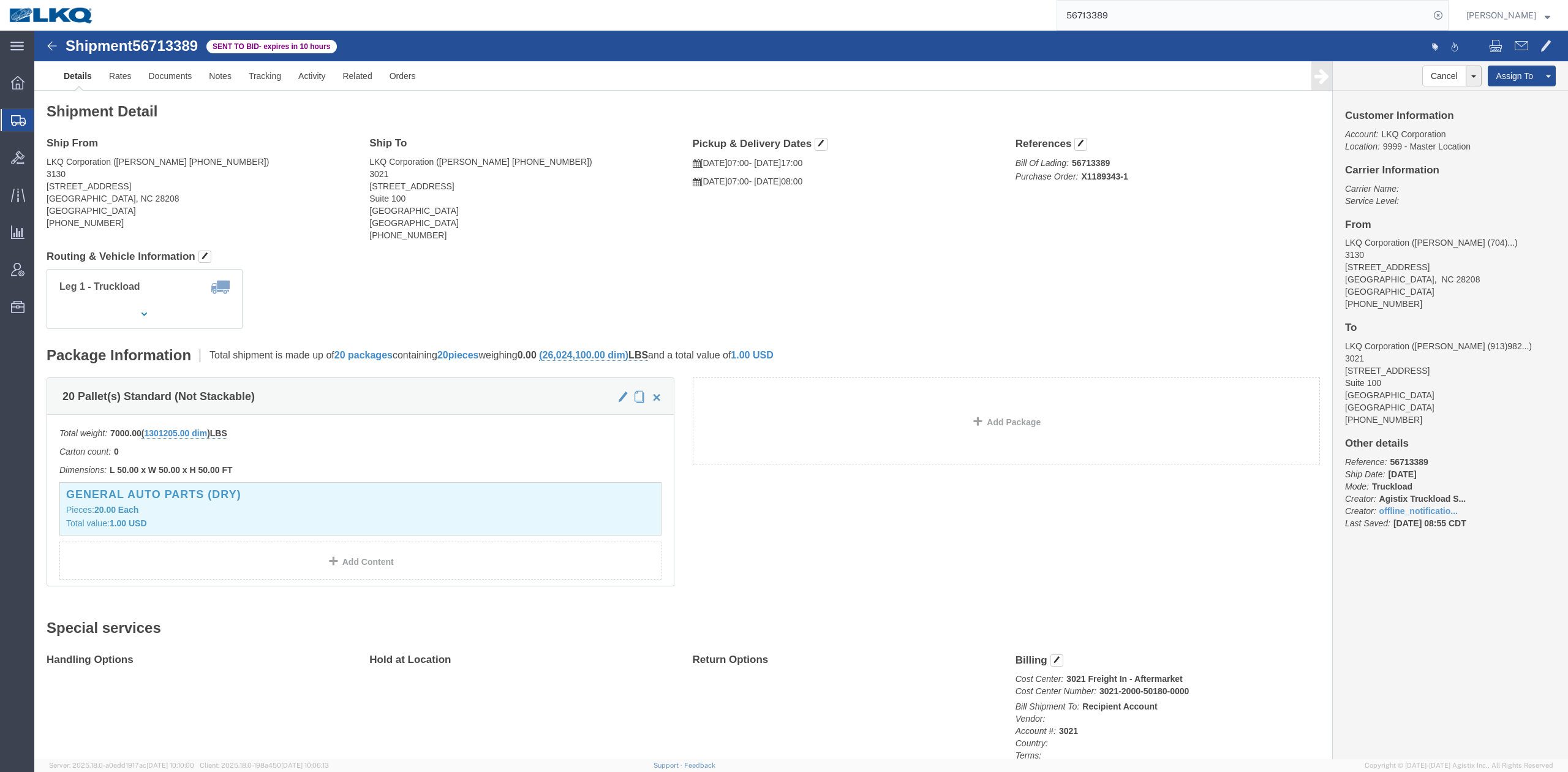
click div "Shipment 56713389 Sent to Bid - expires in 10 hours Details Rates Documents Not…"
click span "56713389"
copy span "56713389"
click at [1045, 16] on input "56713389" at bounding box center [1243, 16] width 372 height 30
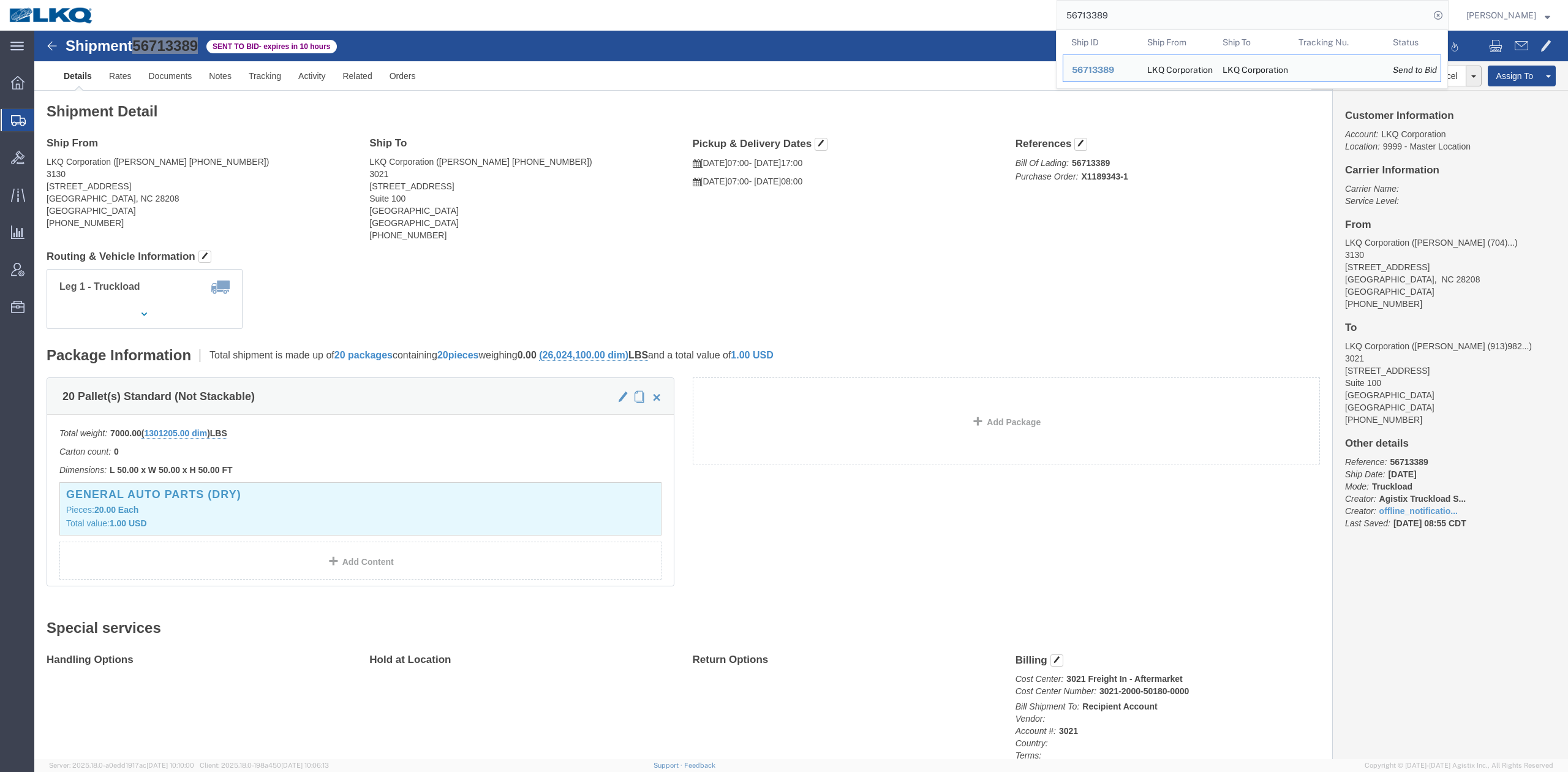
click at [1045, 16] on input "56713389" at bounding box center [1243, 16] width 372 height 30
paste input "05972"
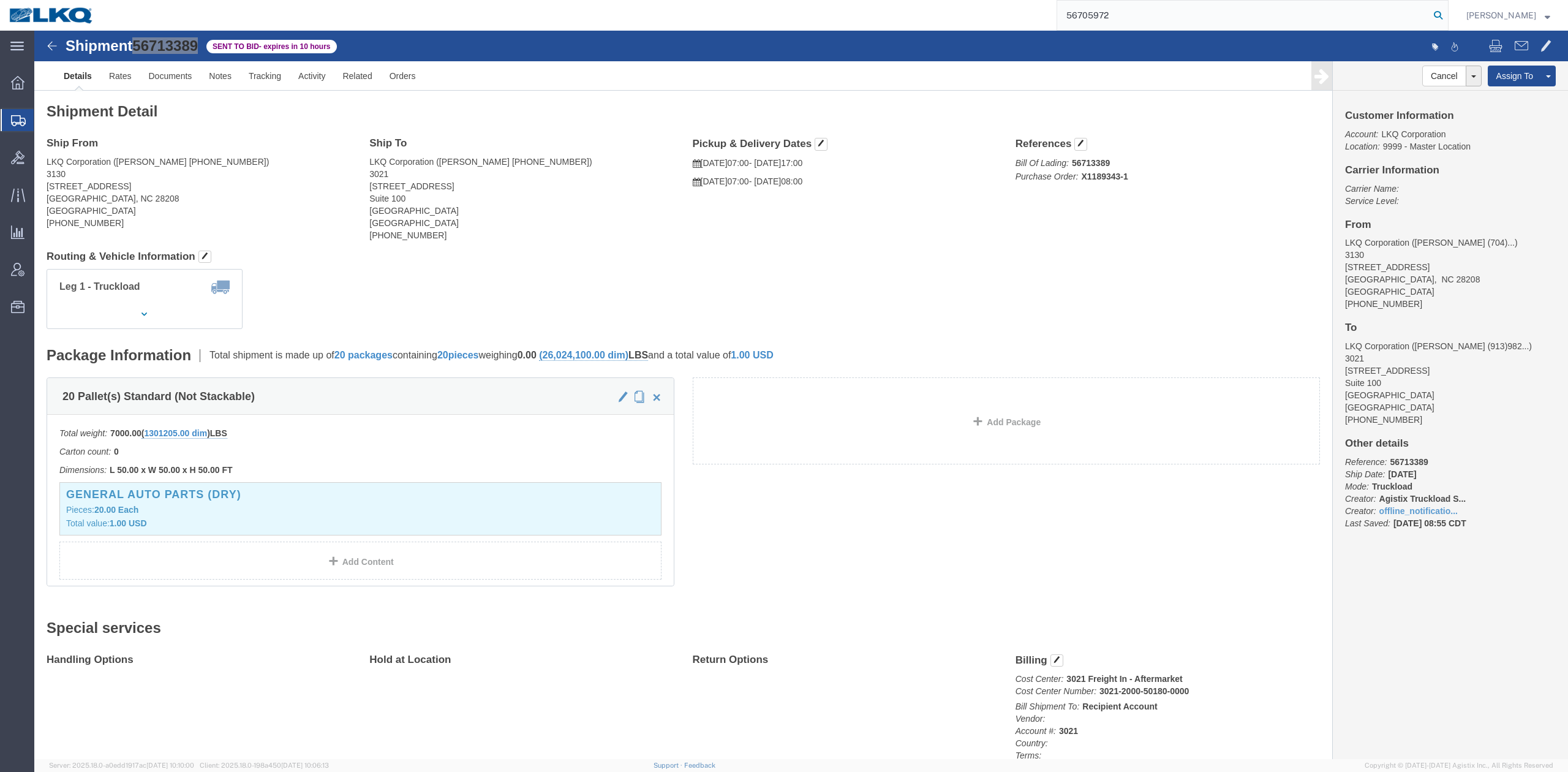
type input "56705972"
click at [1045, 12] on icon at bounding box center [1438, 16] width 18 height 18
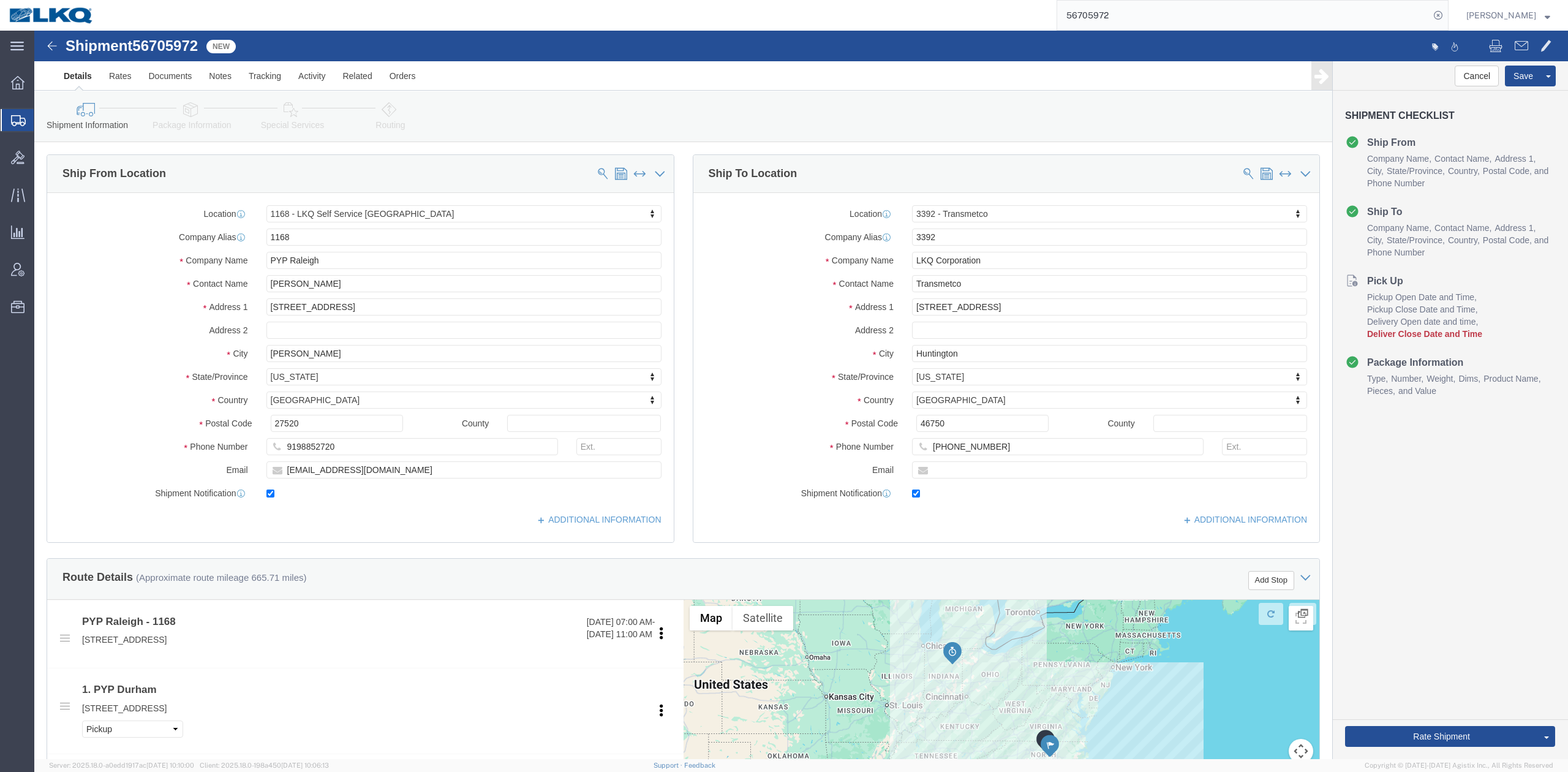
select select "27394"
select select "28018"
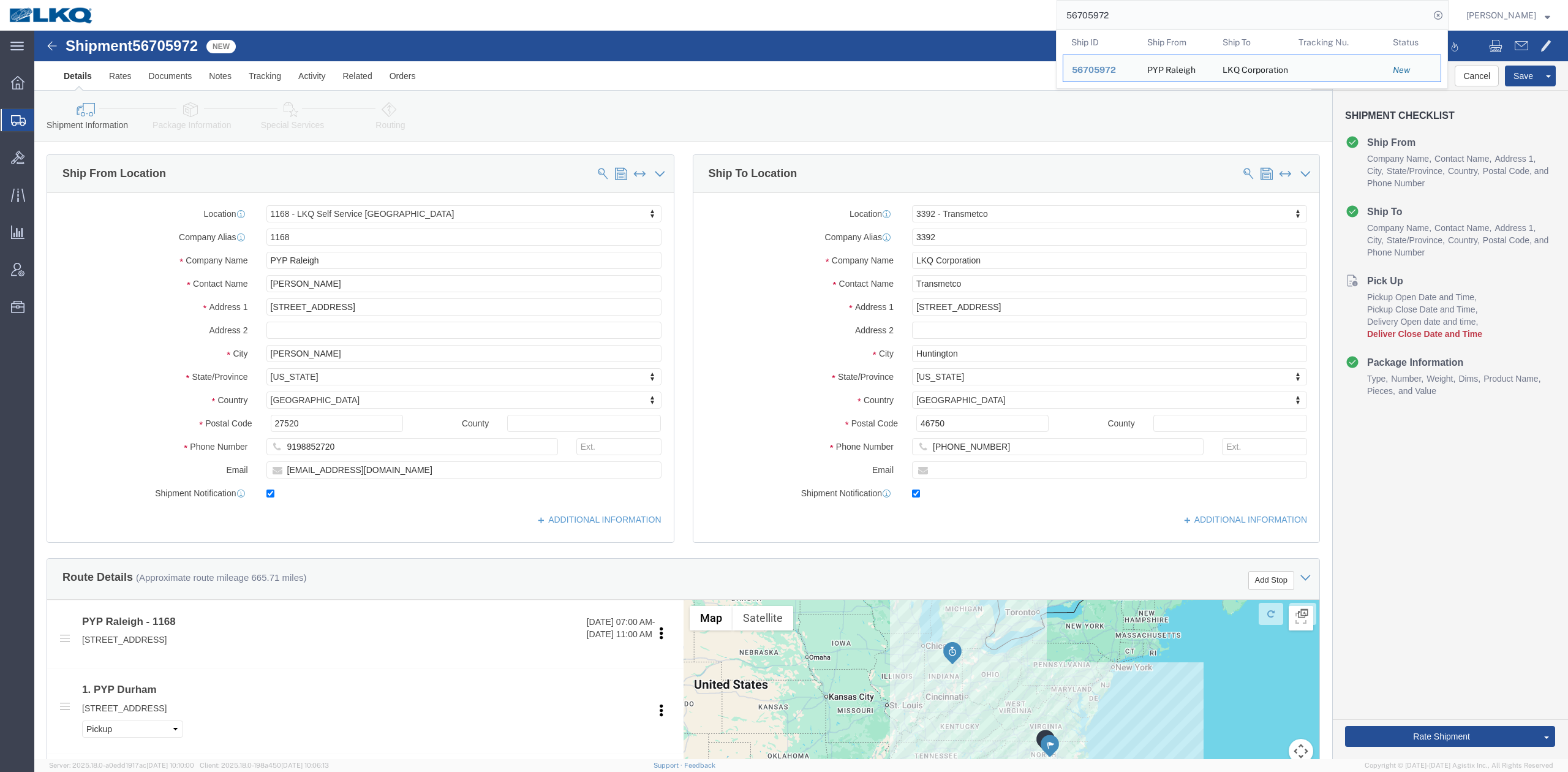
click at [1045, 18] on input "56705972" at bounding box center [1243, 16] width 372 height 30
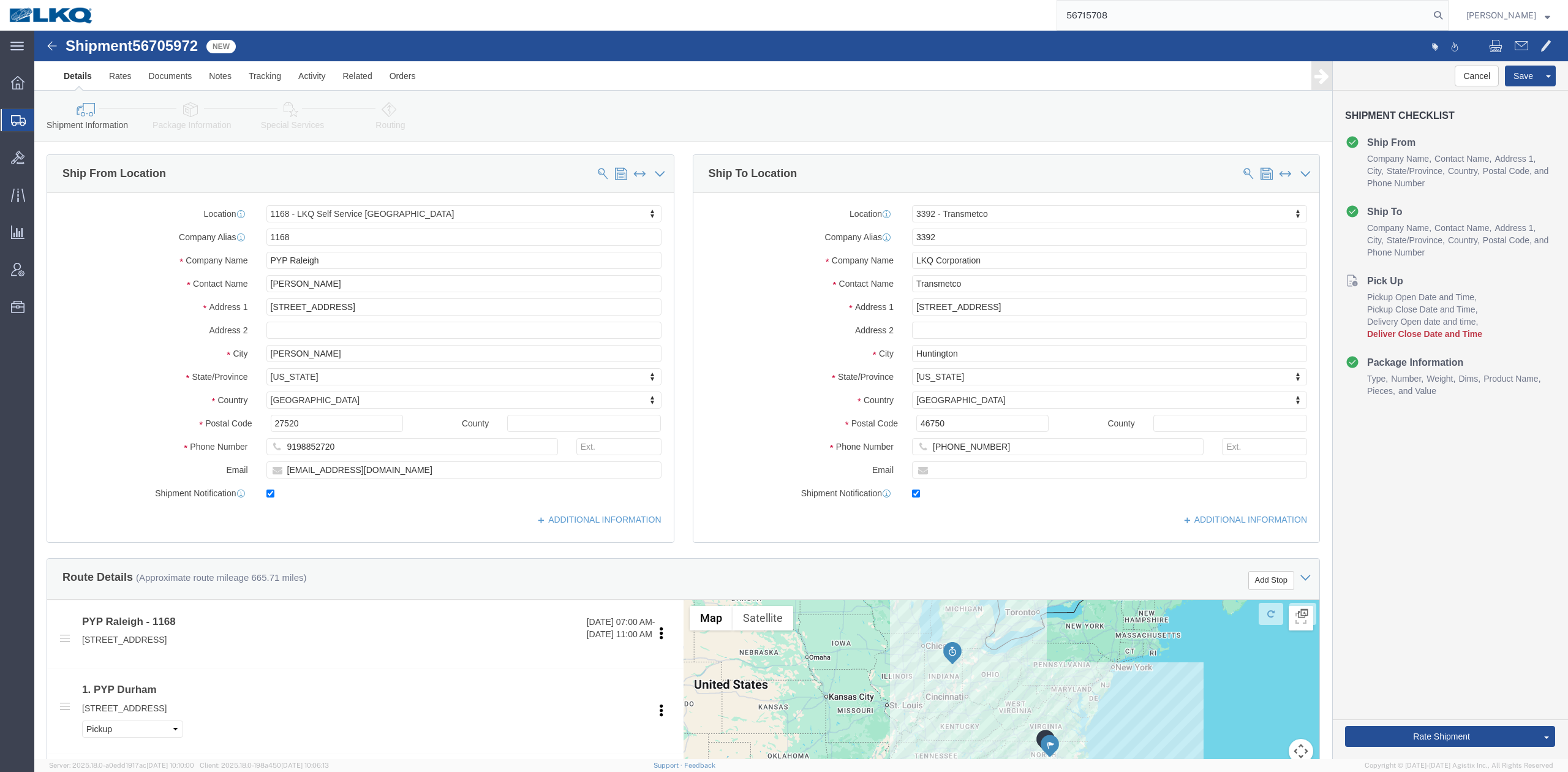
type input "56715708"
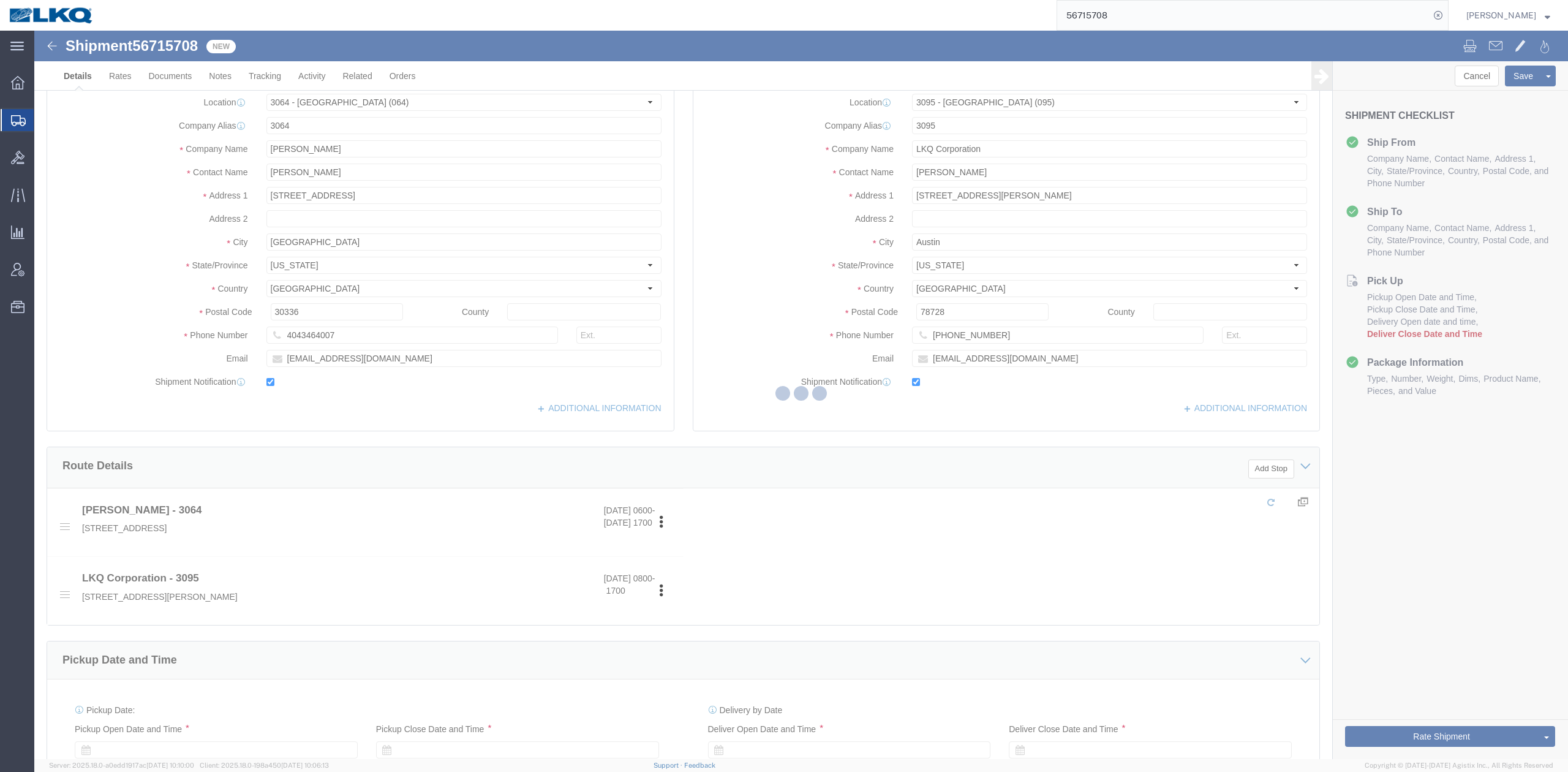
select select "27790"
select select "27832"
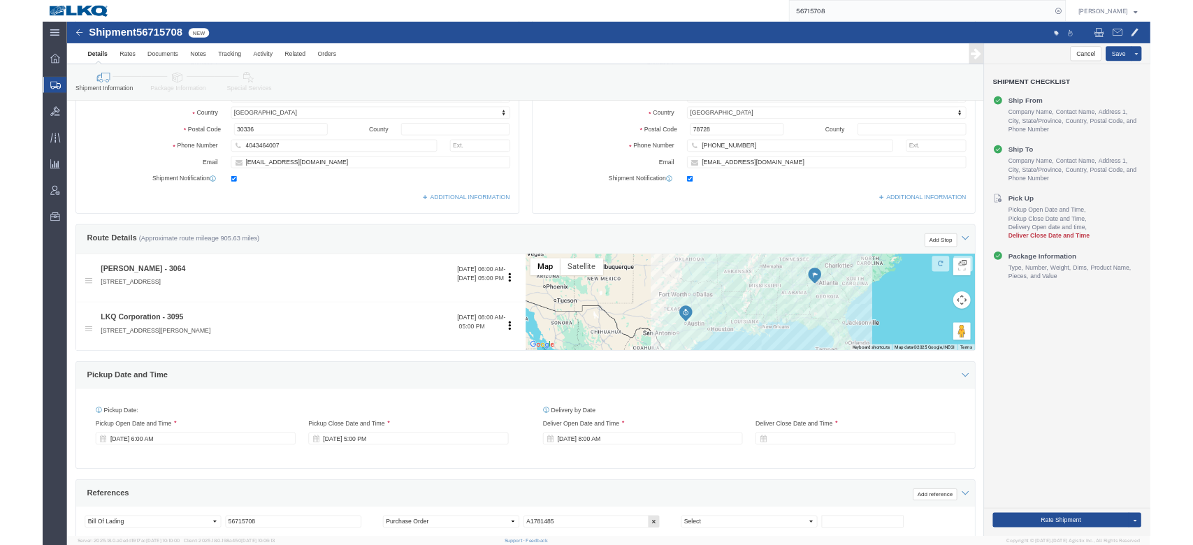
scroll to position [466, 0]
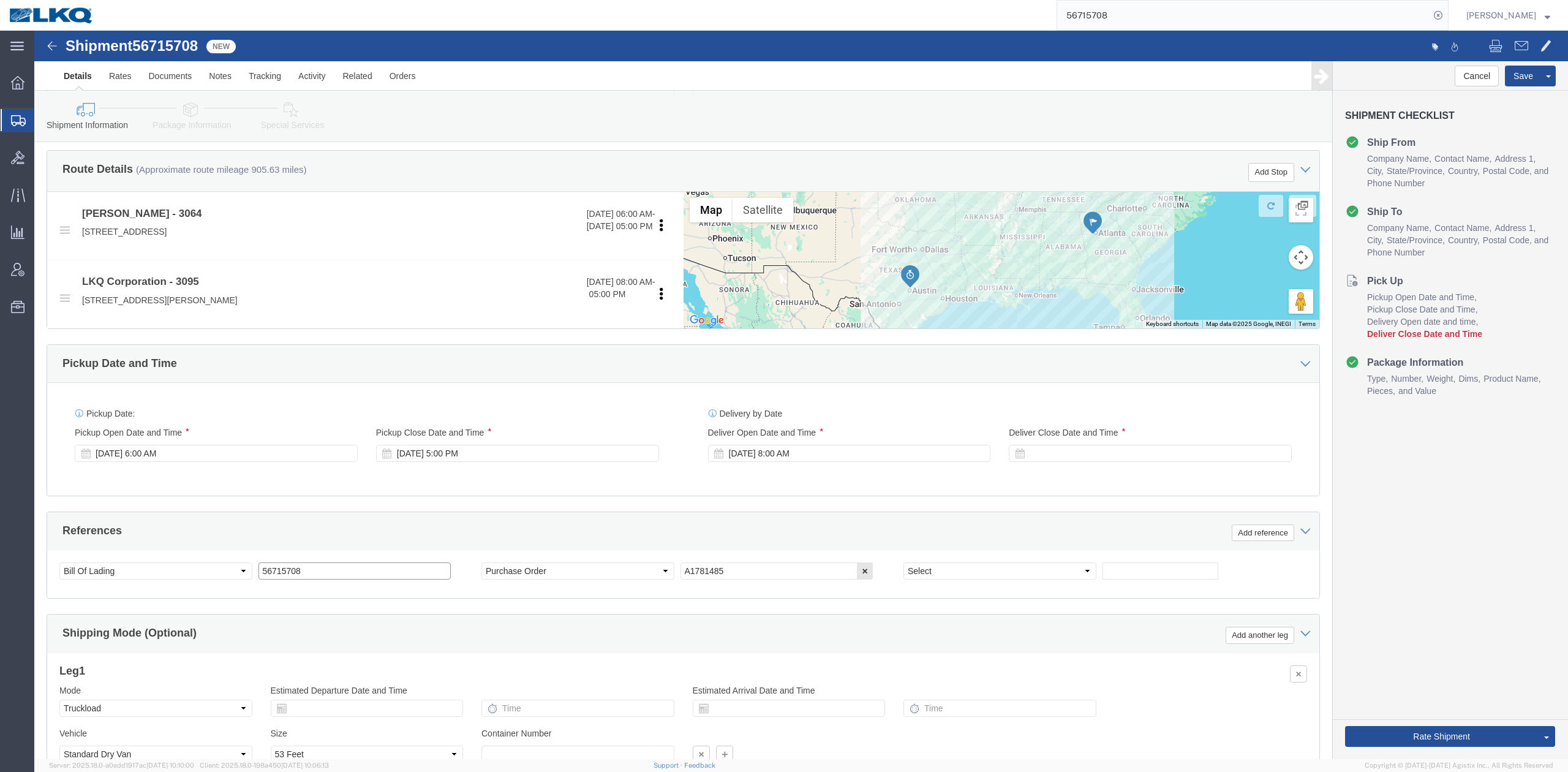
click input "56715708"
type input "x"
click div "Ship From Location Location 3064 - Atlanta GA (064) Select My Profile Location …"
click button "Save"
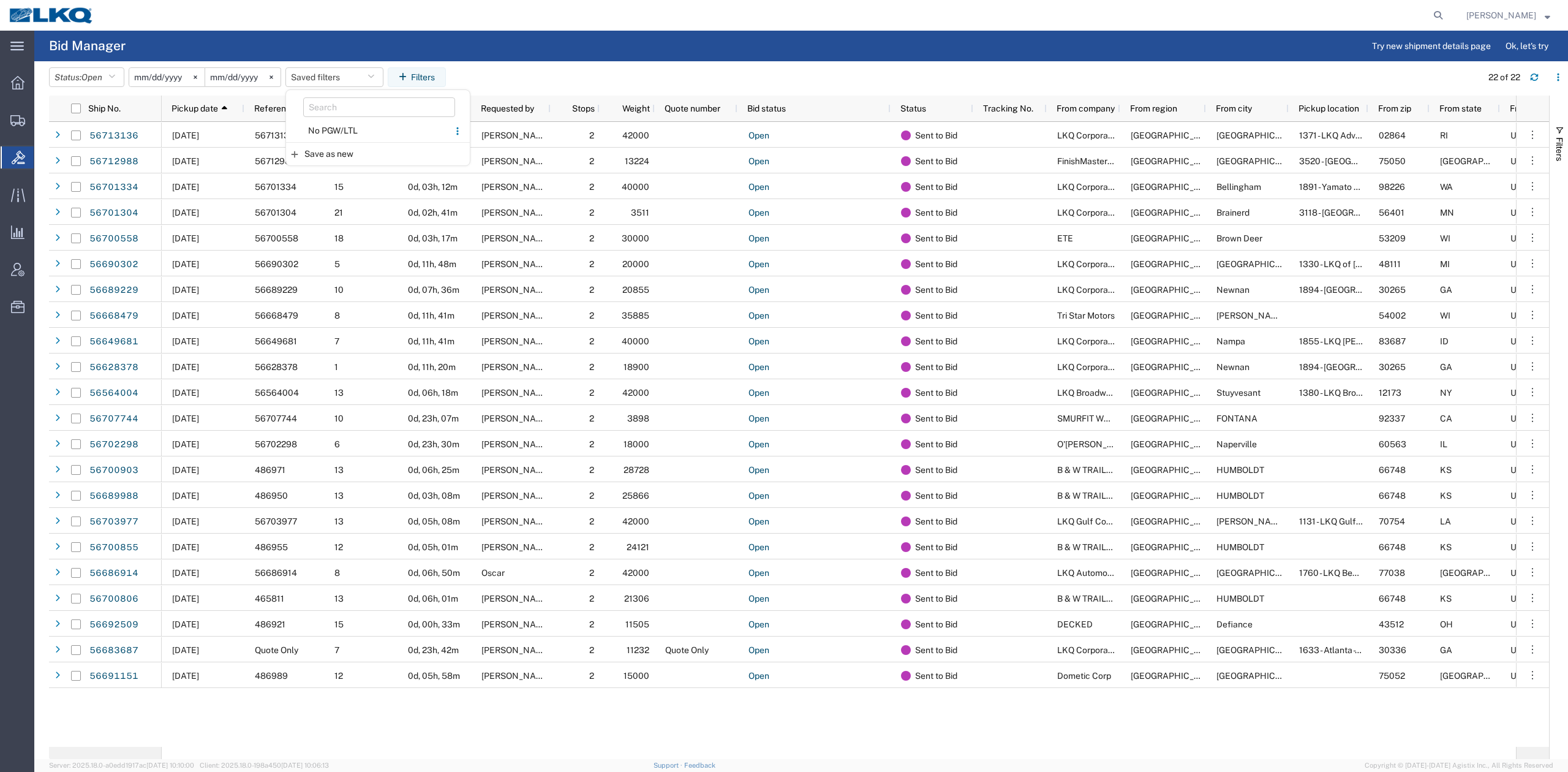
click at [341, 136] on span "No PGW/LTL" at bounding box center [367, 131] width 160 height 23
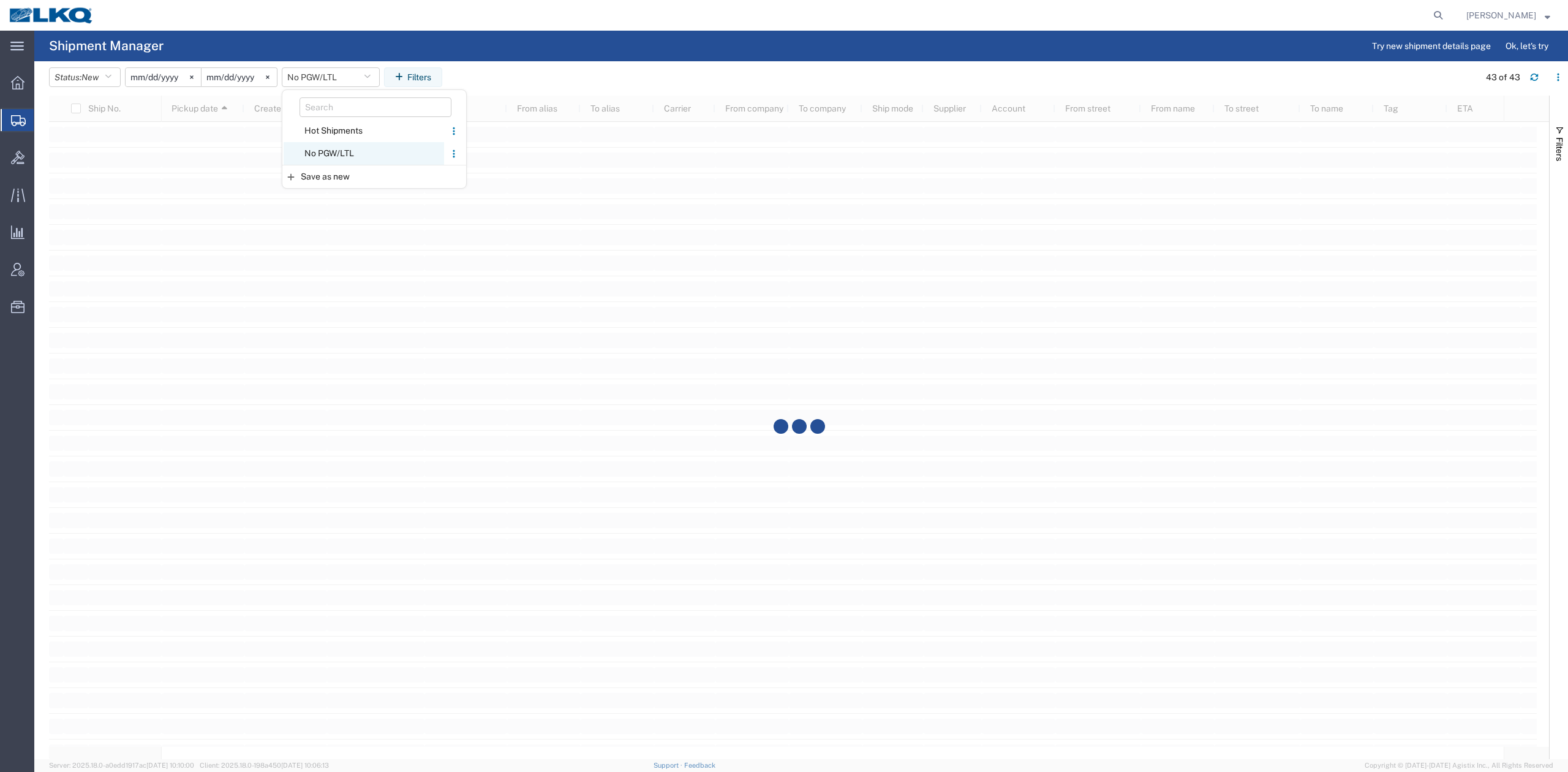
scroll to position [207, 0]
click at [347, 153] on span "No PGW/LTL" at bounding box center [364, 153] width 160 height 23
